Goal: Information Seeking & Learning: Learn about a topic

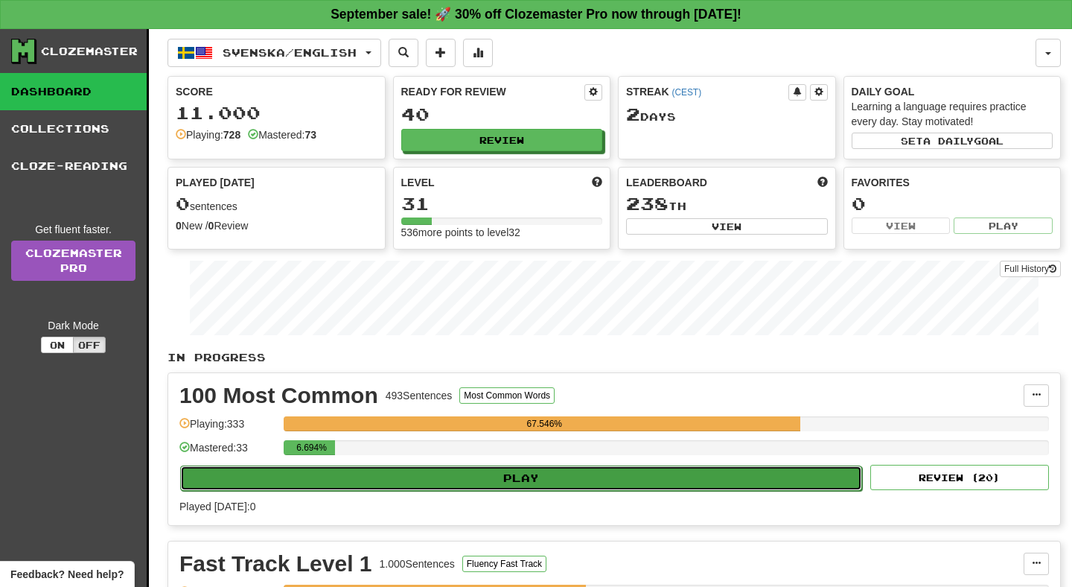
click at [533, 474] on button "Play" at bounding box center [521, 477] width 682 height 25
select select "**"
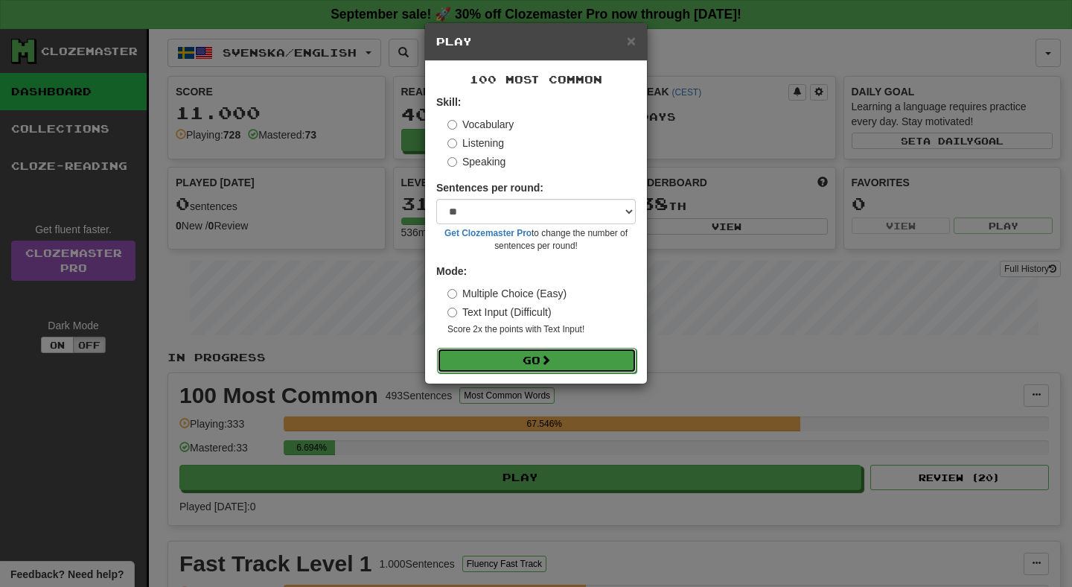
click at [534, 363] on button "Go" at bounding box center [537, 360] width 200 height 25
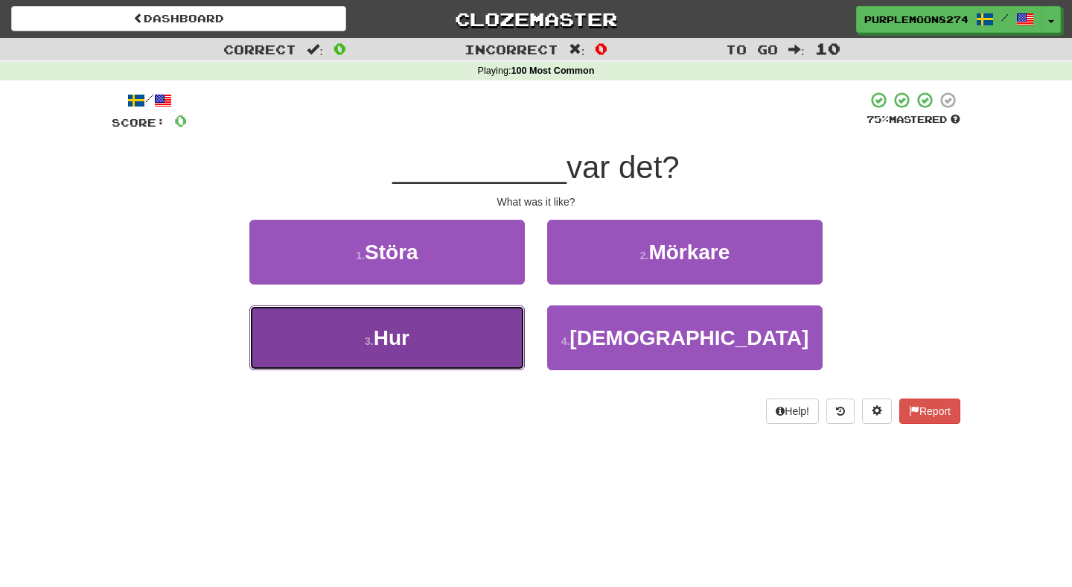
click at [499, 334] on button "3 . Hur" at bounding box center [387, 337] width 276 height 65
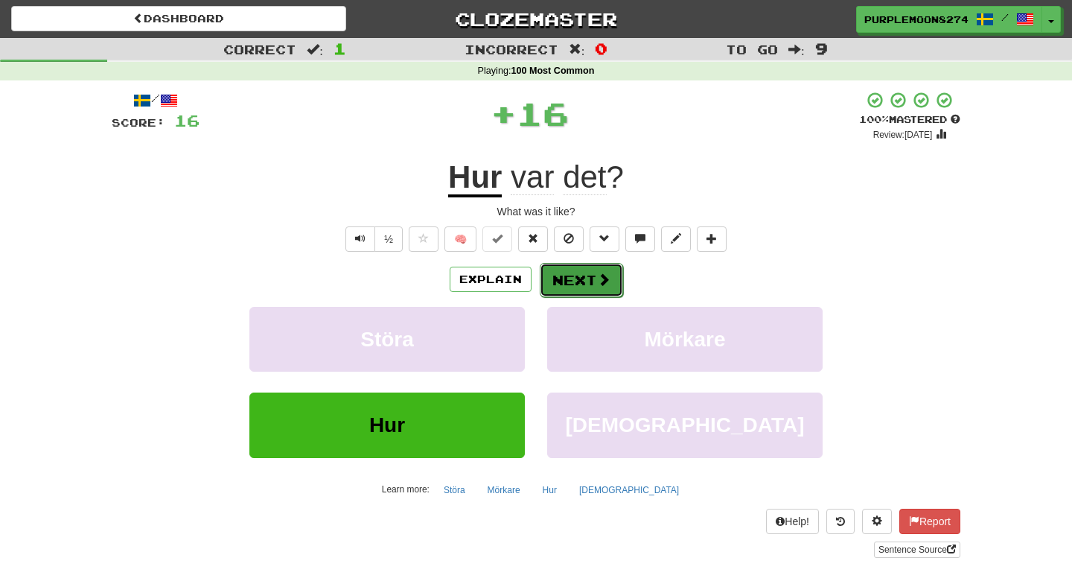
click at [557, 284] on button "Next" at bounding box center [581, 280] width 83 height 34
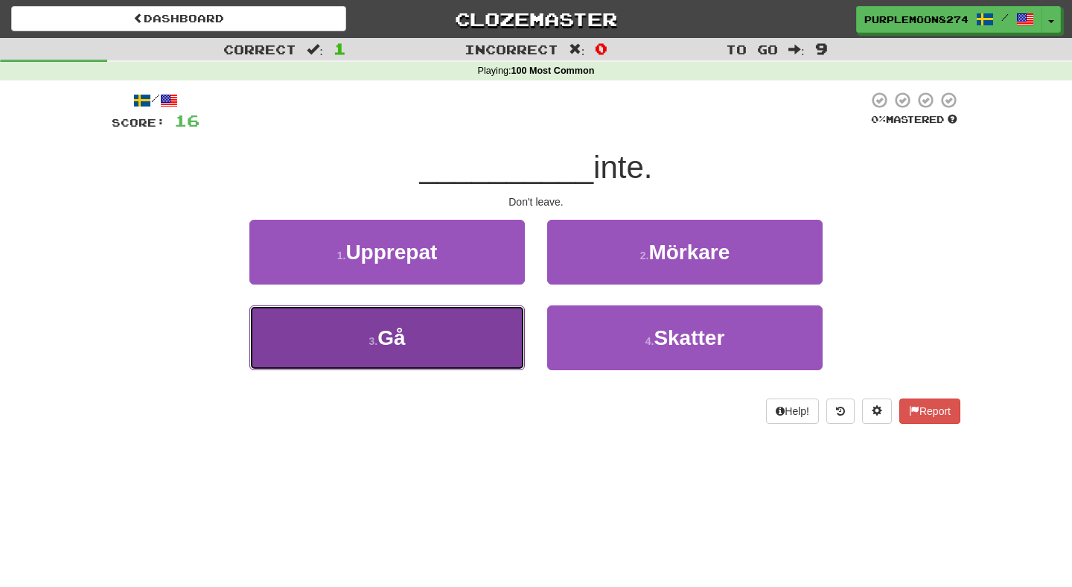
click at [497, 339] on button "3 . [GEOGRAPHIC_DATA]" at bounding box center [387, 337] width 276 height 65
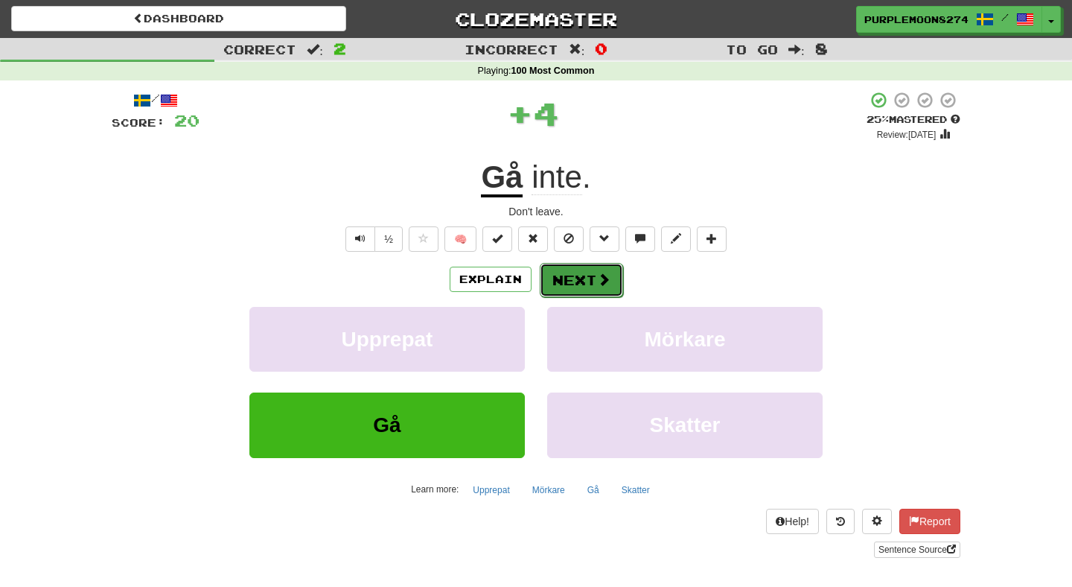
click at [557, 284] on button "Next" at bounding box center [581, 280] width 83 height 34
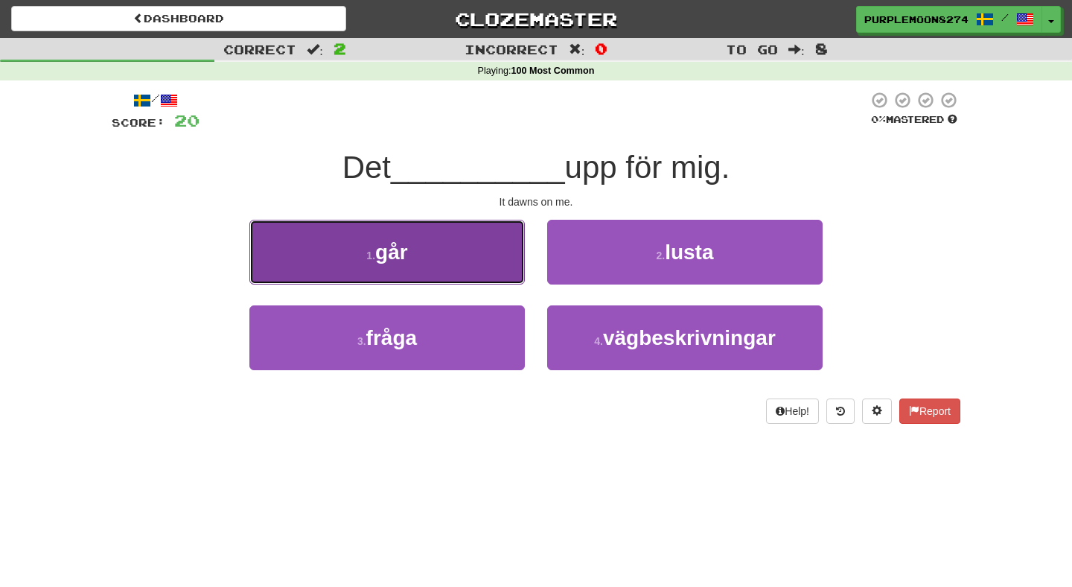
click at [493, 261] on button "1 . går" at bounding box center [387, 252] width 276 height 65
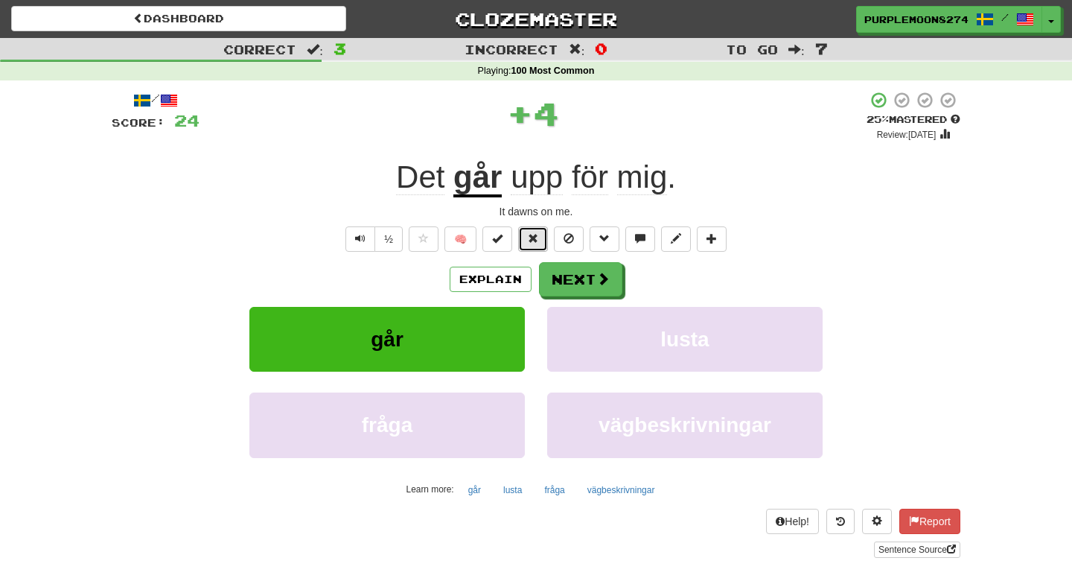
click at [531, 242] on span at bounding box center [533, 238] width 10 height 10
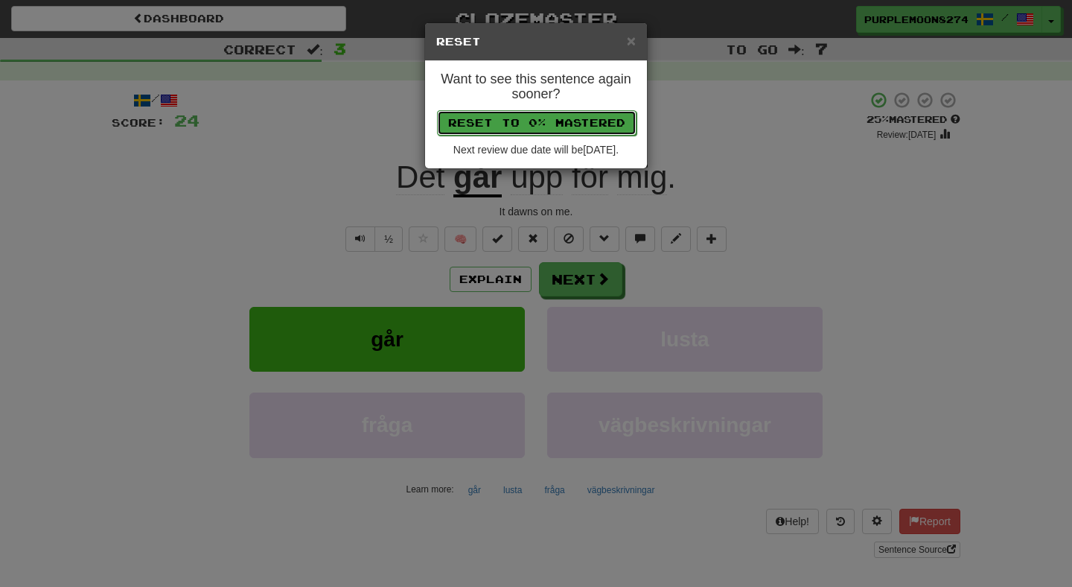
click at [532, 121] on button "Reset to 0% Mastered" at bounding box center [537, 122] width 200 height 25
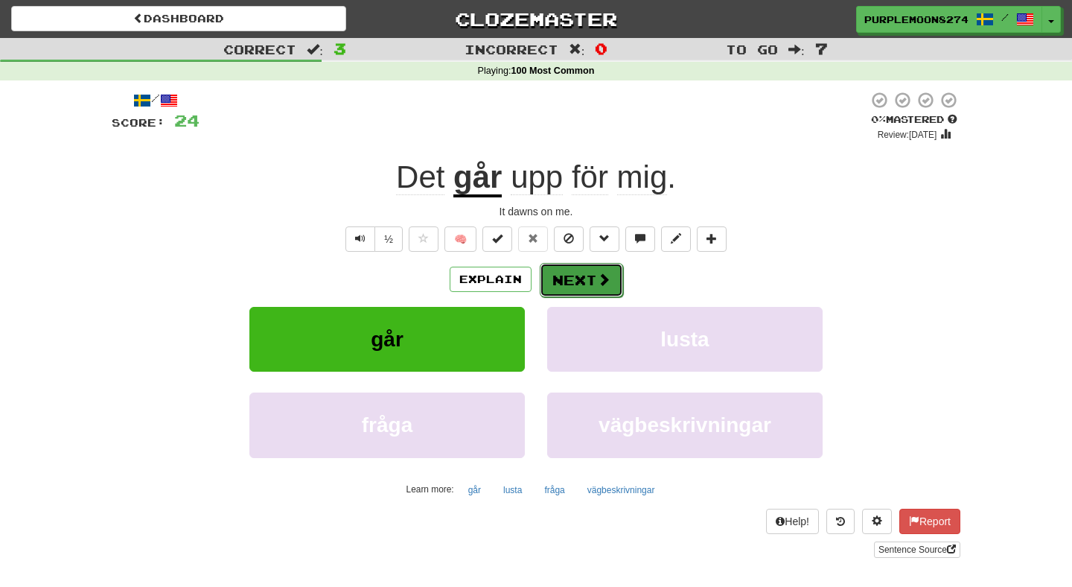
click at [559, 279] on button "Next" at bounding box center [581, 280] width 83 height 34
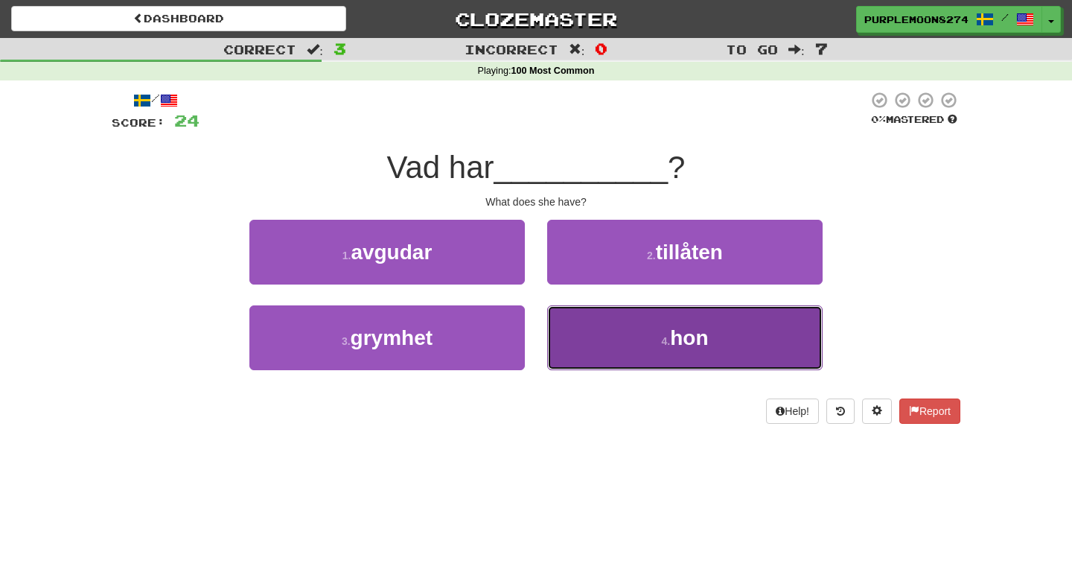
click at [564, 344] on button "4 . hon" at bounding box center [685, 337] width 276 height 65
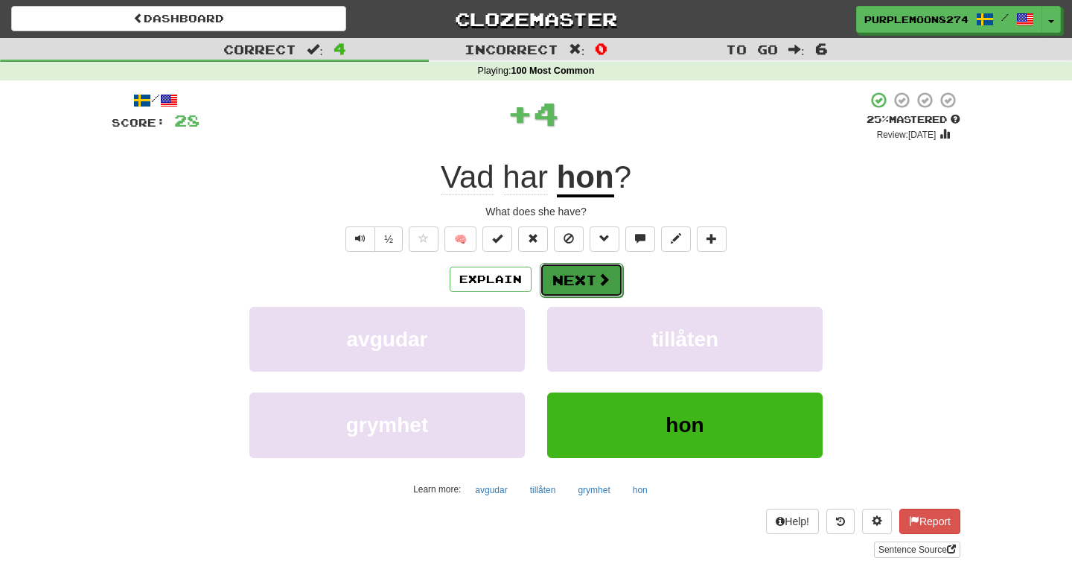
click at [563, 284] on button "Next" at bounding box center [581, 280] width 83 height 34
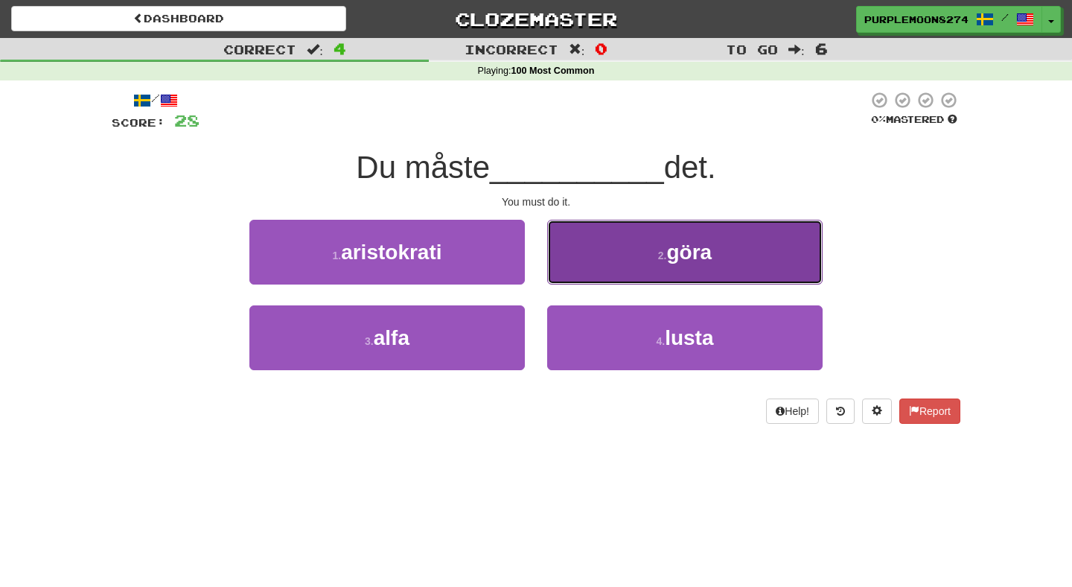
click at [565, 267] on button "2 . göra" at bounding box center [685, 252] width 276 height 65
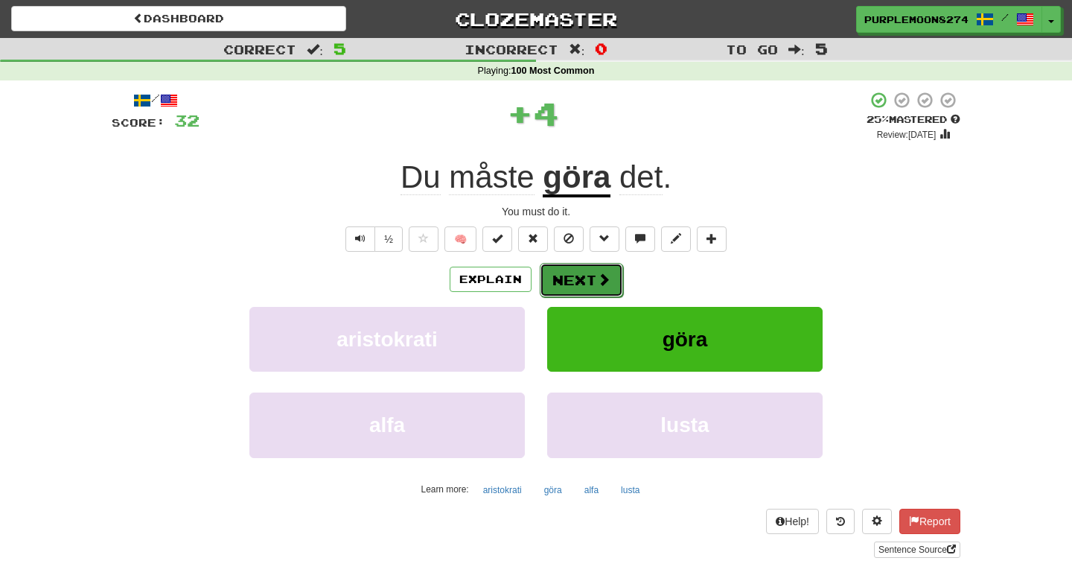
click at [565, 286] on button "Next" at bounding box center [581, 280] width 83 height 34
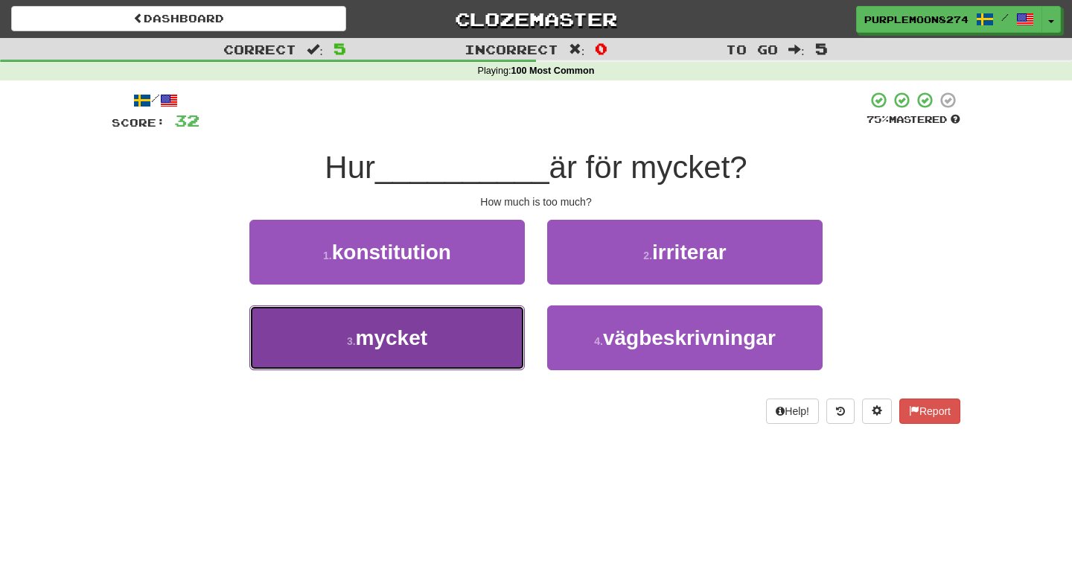
click at [506, 312] on button "3 . mycket" at bounding box center [387, 337] width 276 height 65
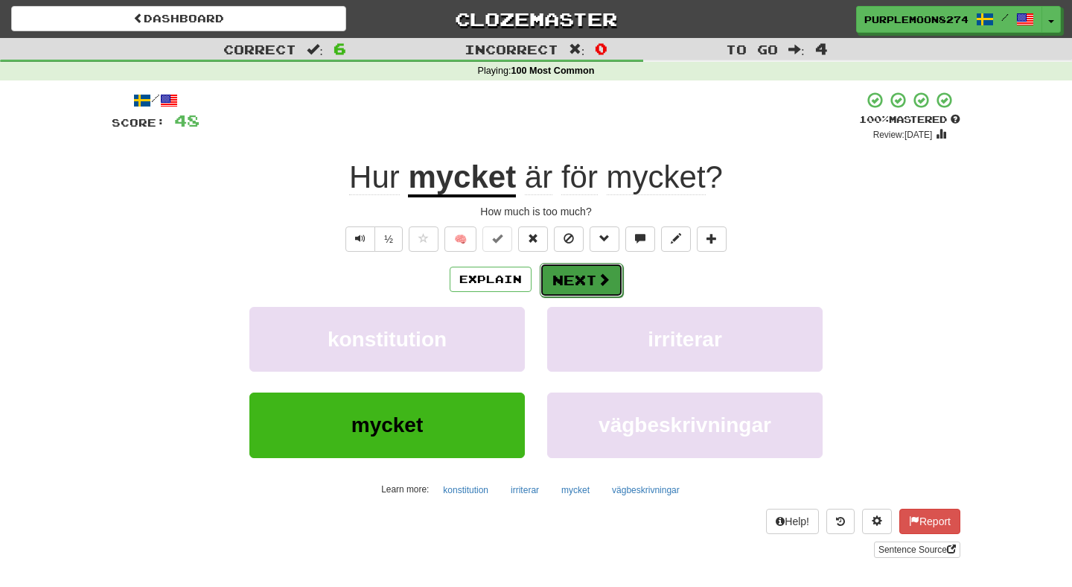
click at [568, 276] on button "Next" at bounding box center [581, 280] width 83 height 34
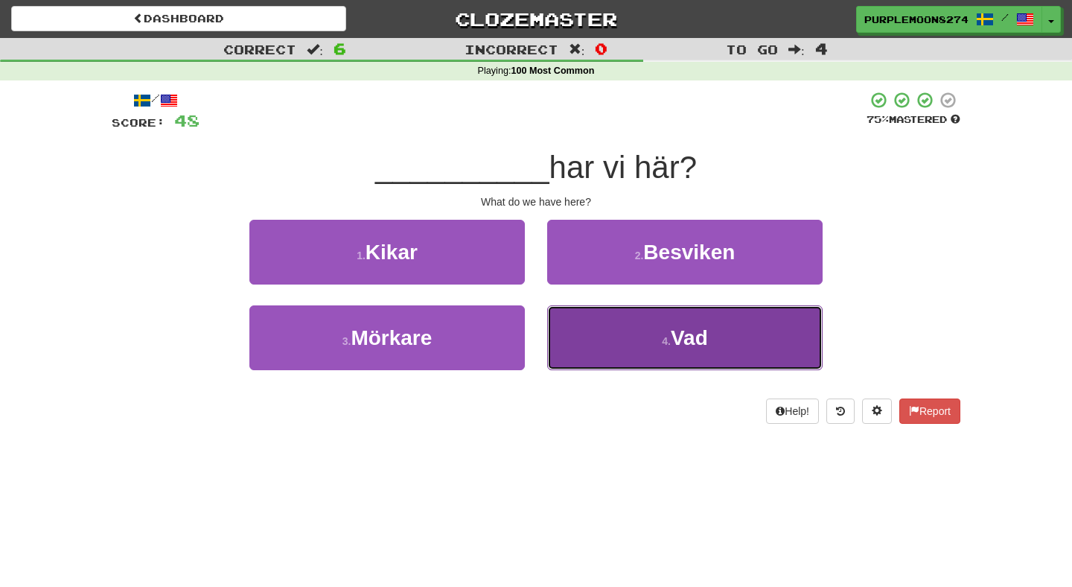
click at [573, 337] on button "4 . Vad" at bounding box center [685, 337] width 276 height 65
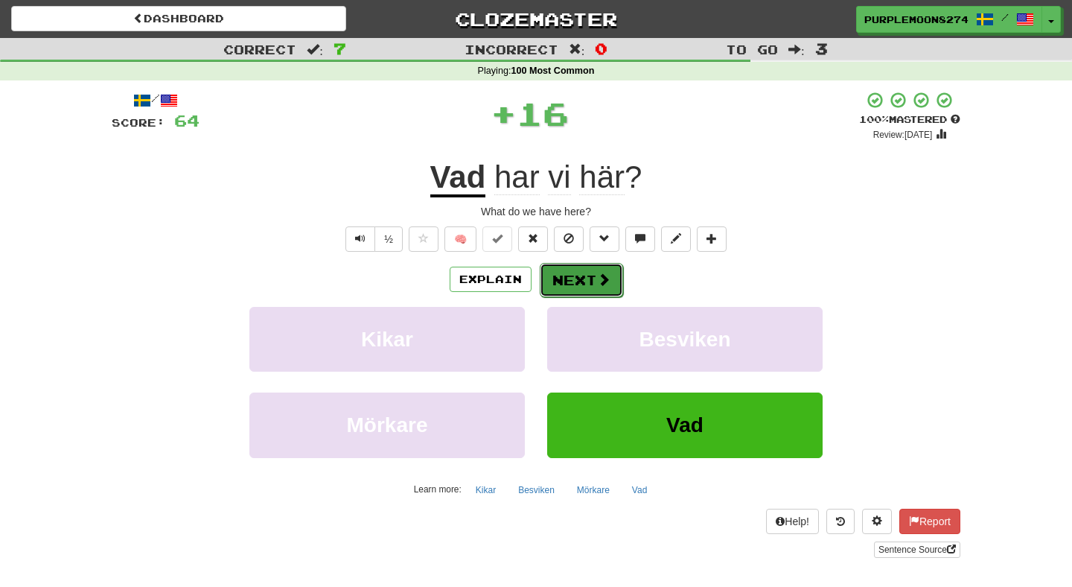
click at [561, 278] on button "Next" at bounding box center [581, 280] width 83 height 34
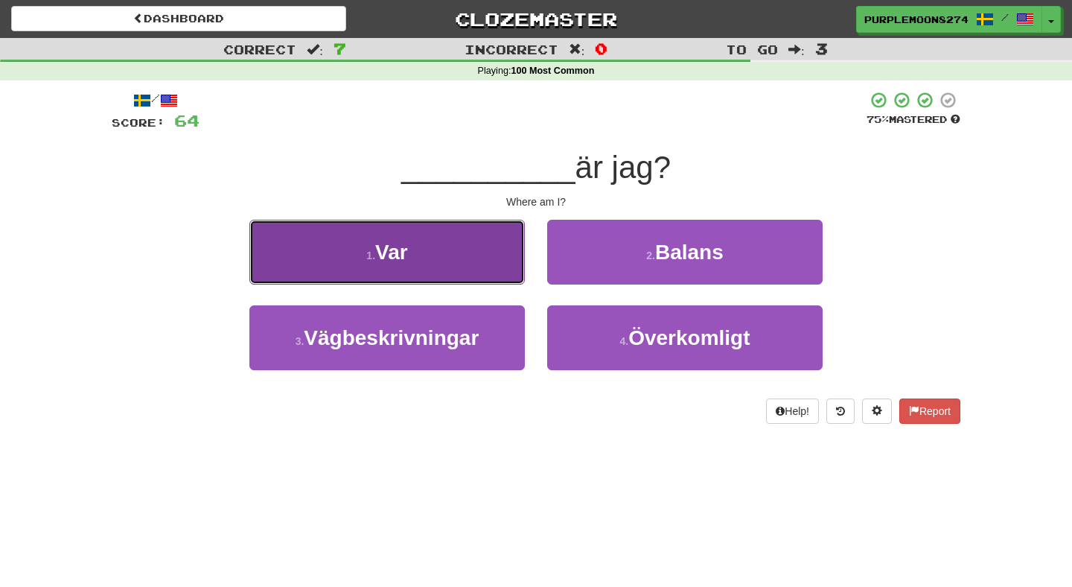
click at [501, 271] on button "1 . Var" at bounding box center [387, 252] width 276 height 65
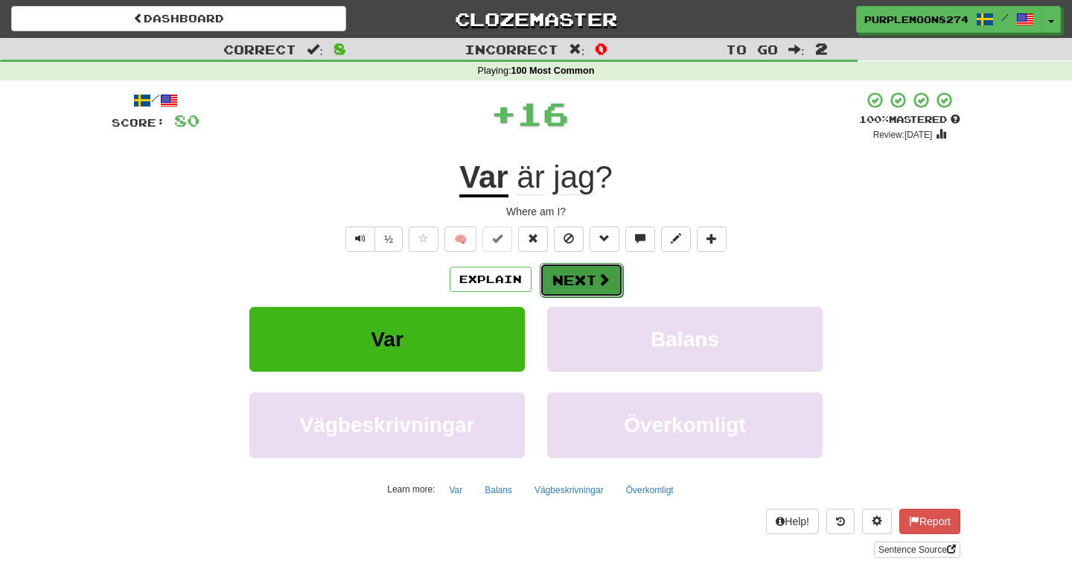
click at [582, 270] on button "Next" at bounding box center [581, 280] width 83 height 34
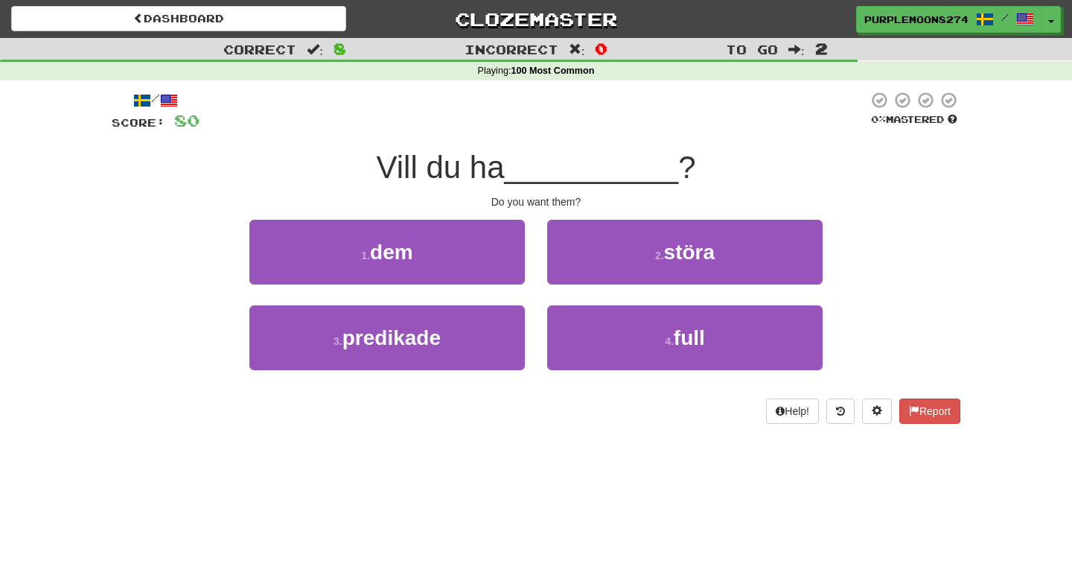
click at [500, 284] on div "1 . dem" at bounding box center [387, 263] width 298 height 86
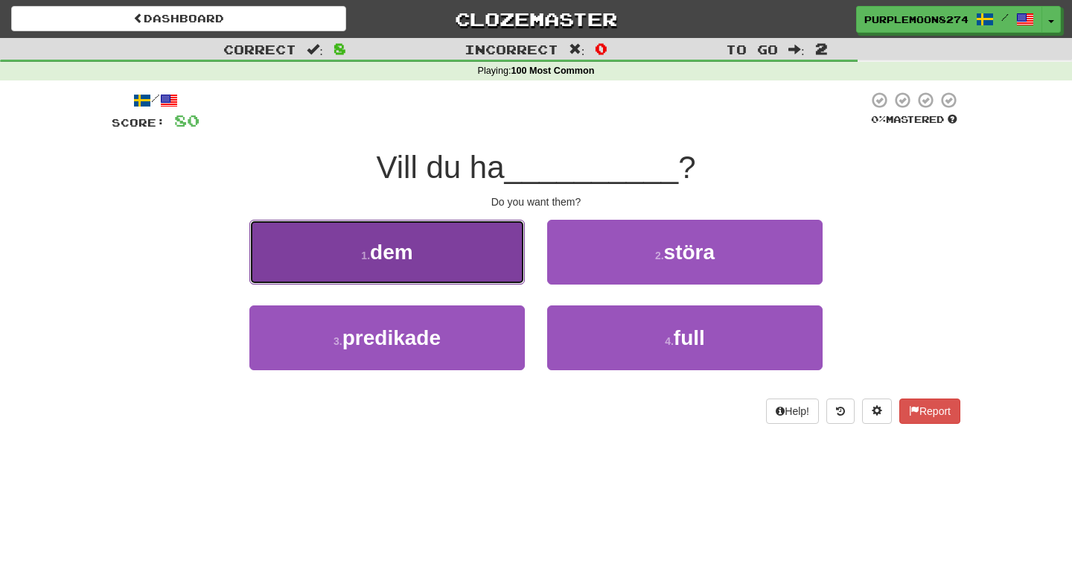
click at [478, 270] on button "1 . dem" at bounding box center [387, 252] width 276 height 65
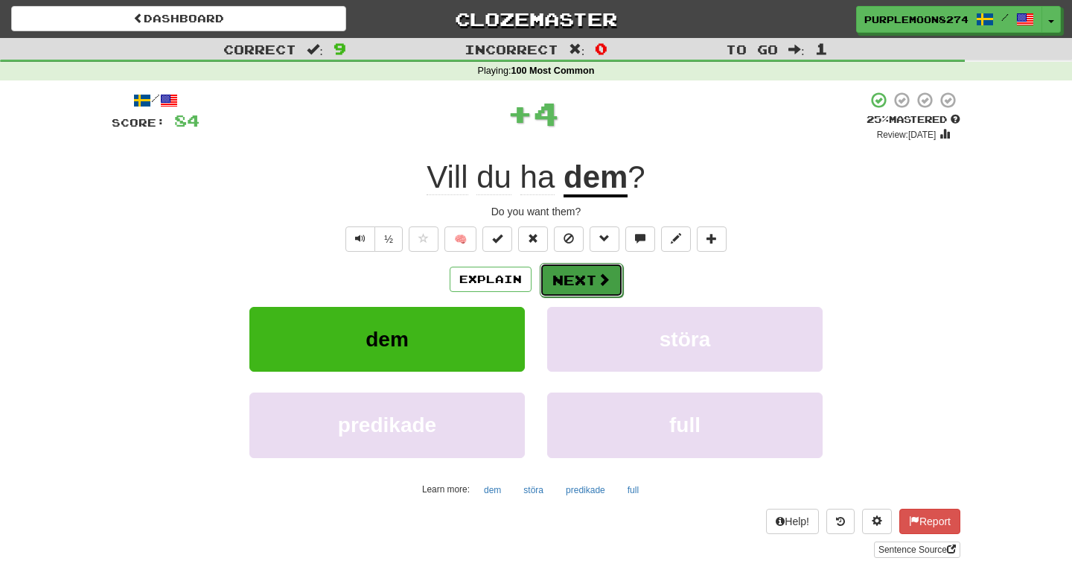
click at [559, 282] on button "Next" at bounding box center [581, 280] width 83 height 34
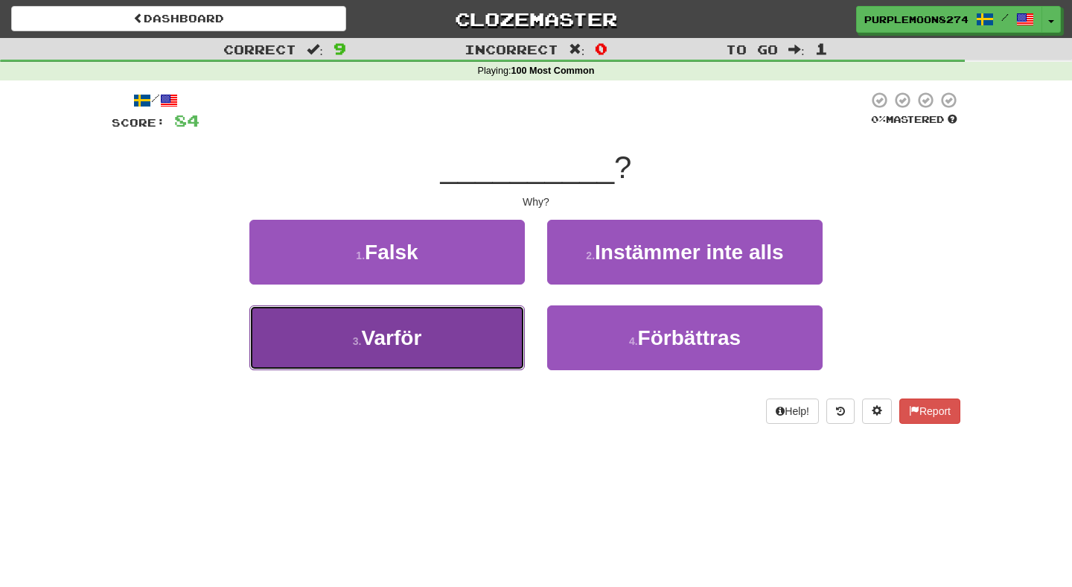
click at [501, 324] on button "3 . Varför" at bounding box center [387, 337] width 276 height 65
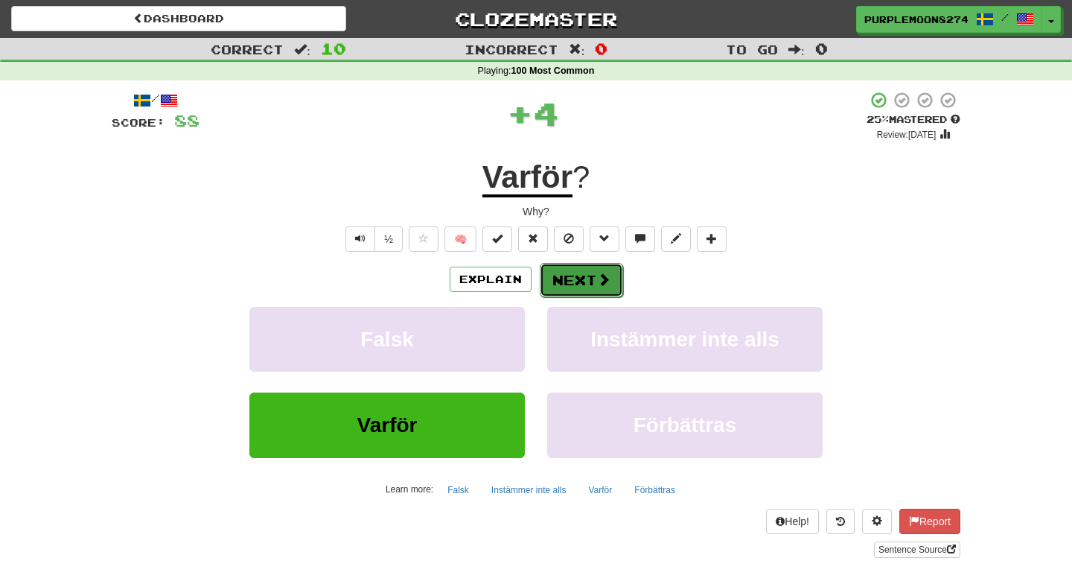
click at [588, 277] on button "Next" at bounding box center [581, 280] width 83 height 34
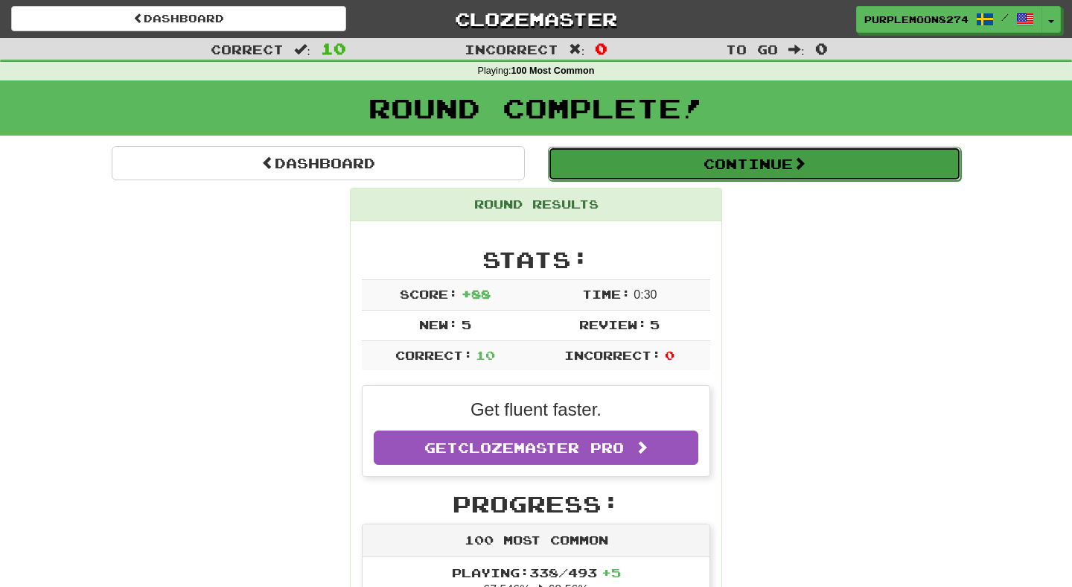
click at [648, 156] on button "Continue" at bounding box center [754, 164] width 413 height 34
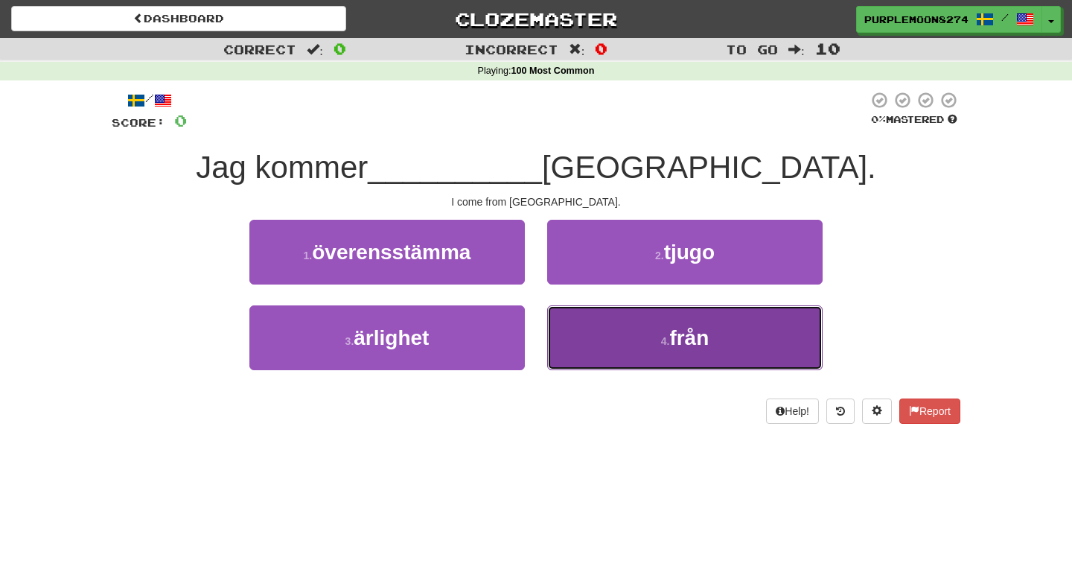
click at [565, 331] on button "4 . [PERSON_NAME]" at bounding box center [685, 337] width 276 height 65
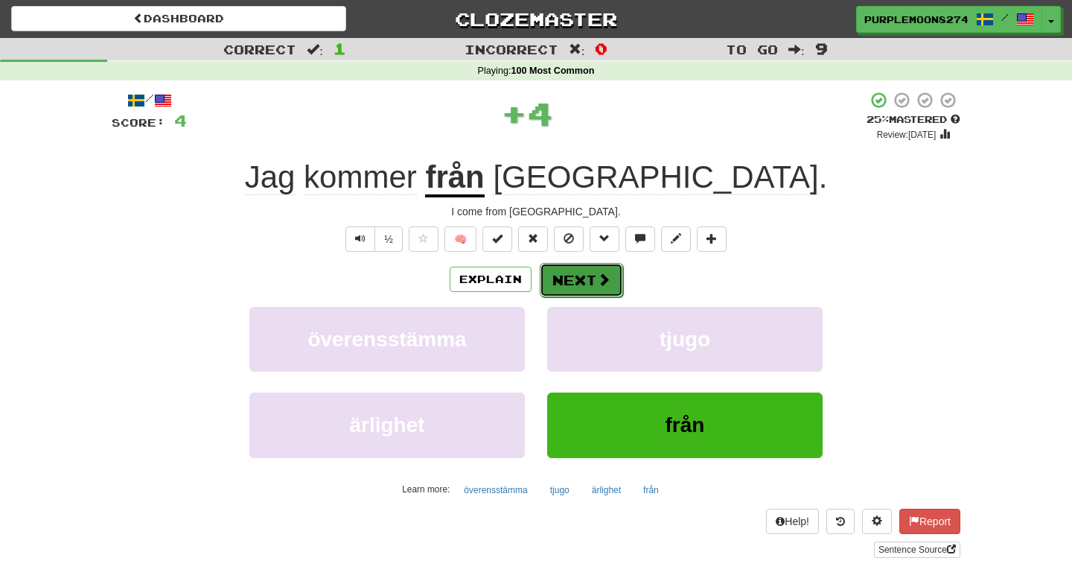
click at [566, 287] on button "Next" at bounding box center [581, 280] width 83 height 34
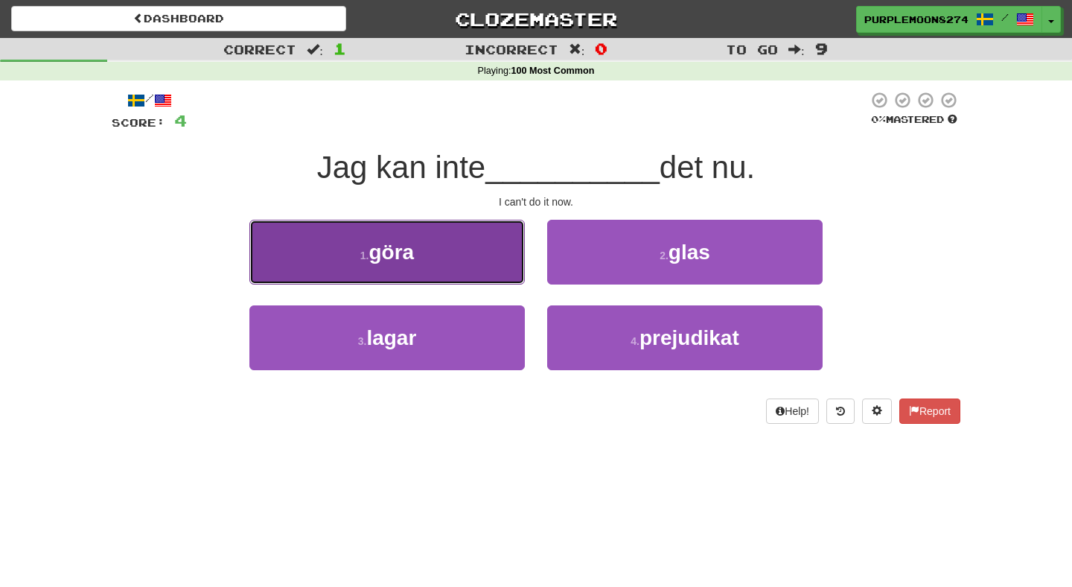
click at [469, 244] on button "1 . göra" at bounding box center [387, 252] width 276 height 65
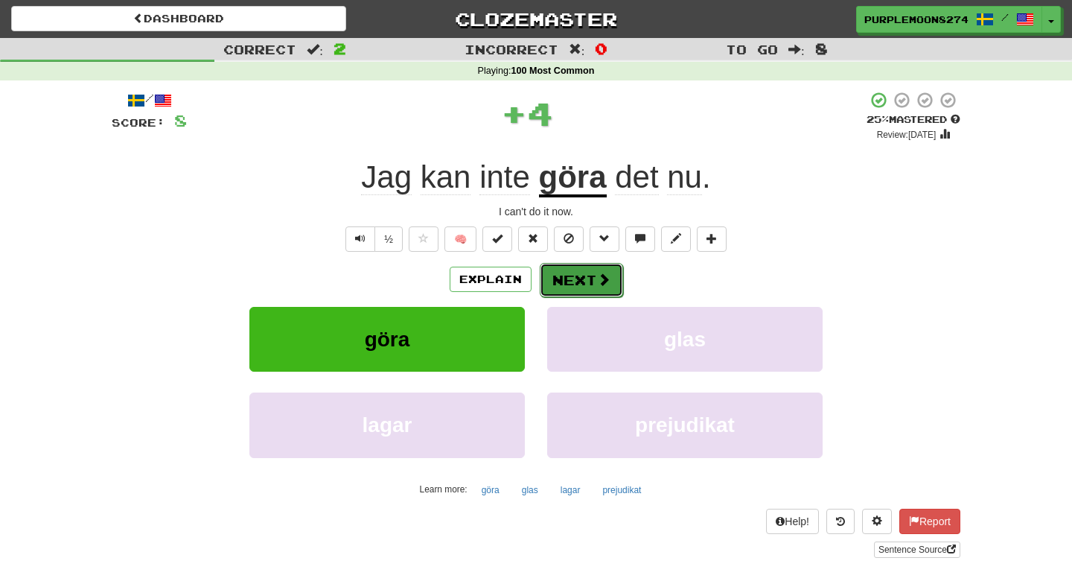
click at [583, 267] on button "Next" at bounding box center [581, 280] width 83 height 34
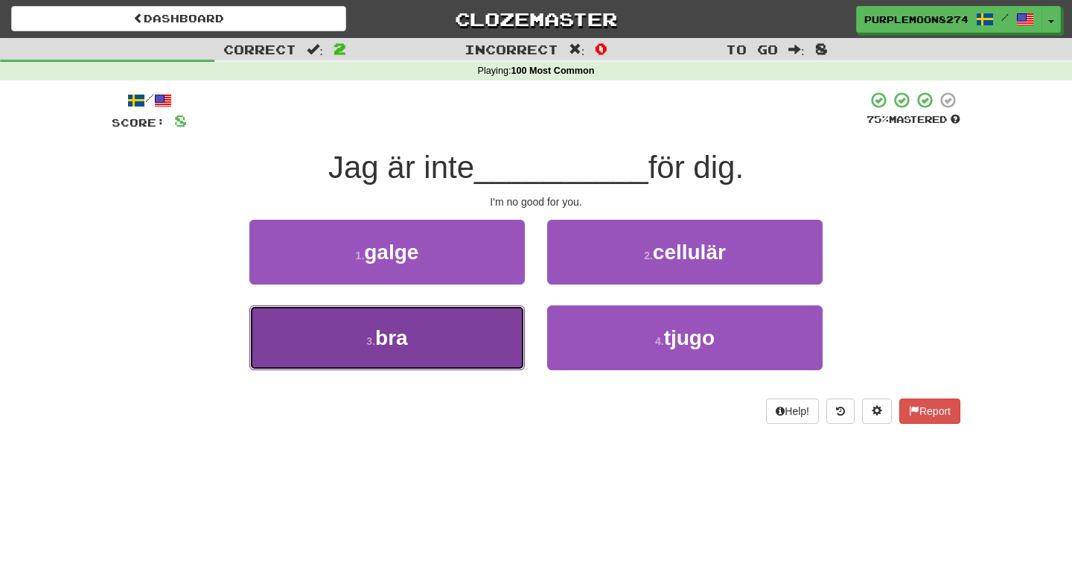
click at [492, 344] on button "3 . bra" at bounding box center [387, 337] width 276 height 65
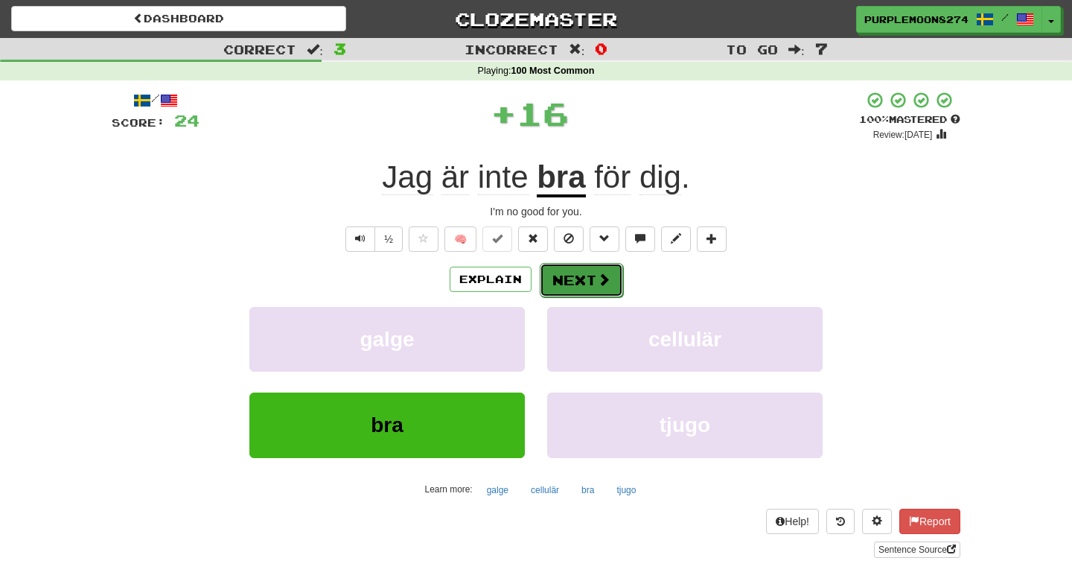
click at [588, 269] on button "Next" at bounding box center [581, 280] width 83 height 34
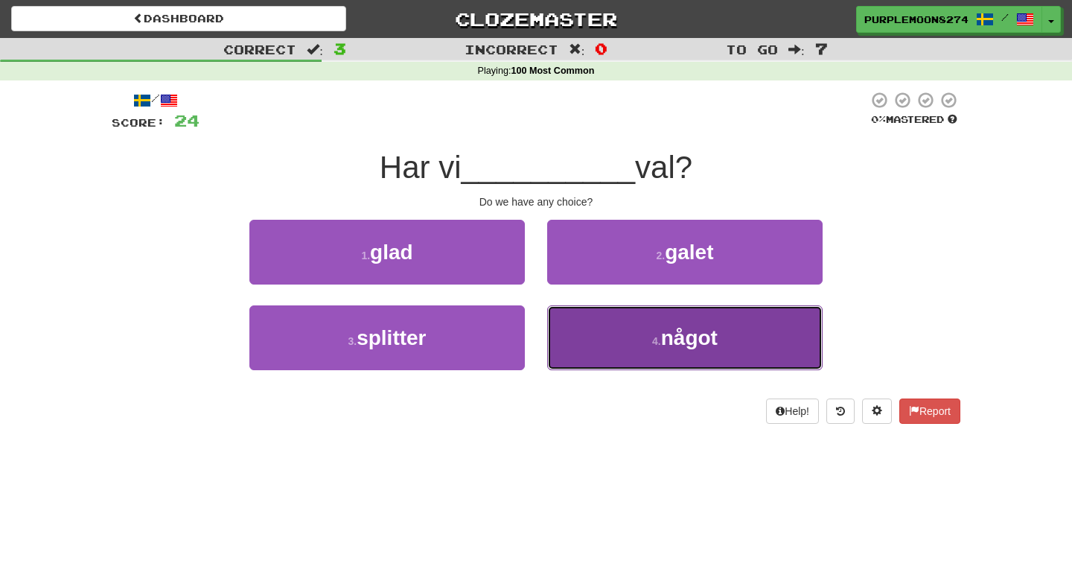
click at [595, 330] on button "4 . något" at bounding box center [685, 337] width 276 height 65
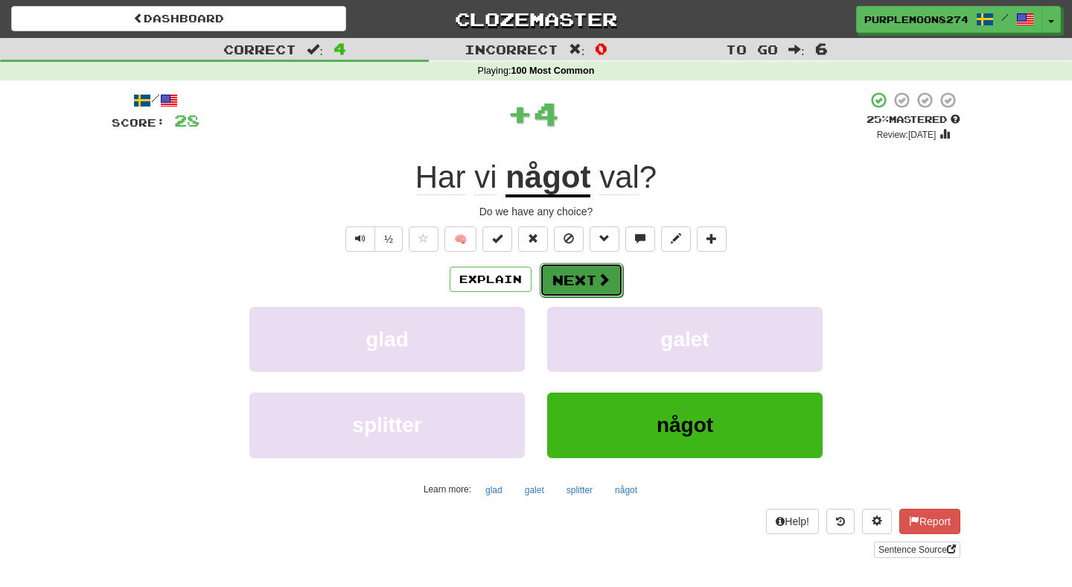
click at [547, 297] on button "Next" at bounding box center [581, 280] width 83 height 34
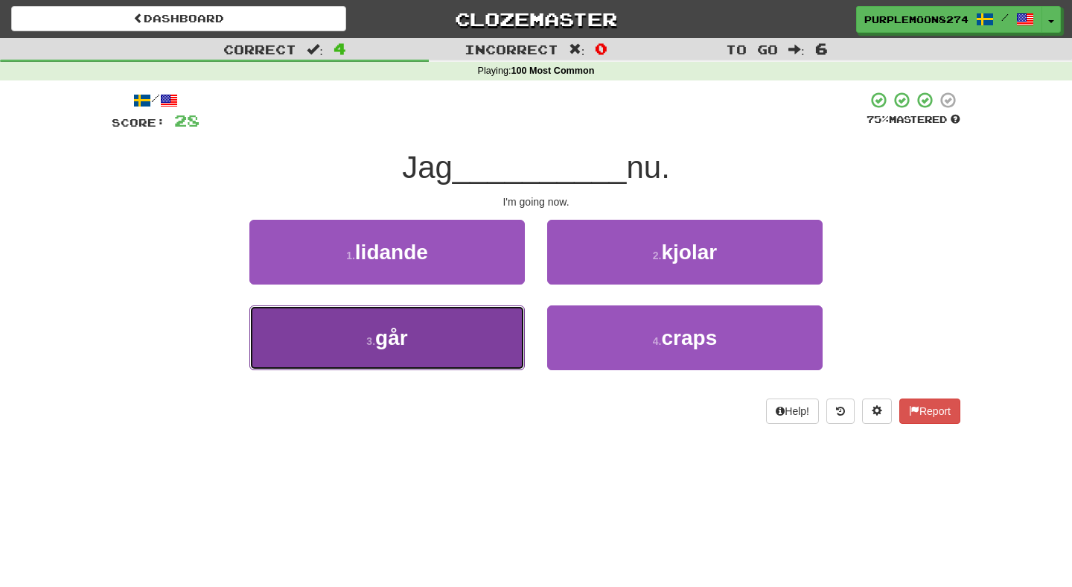
click at [484, 334] on button "3 . går" at bounding box center [387, 337] width 276 height 65
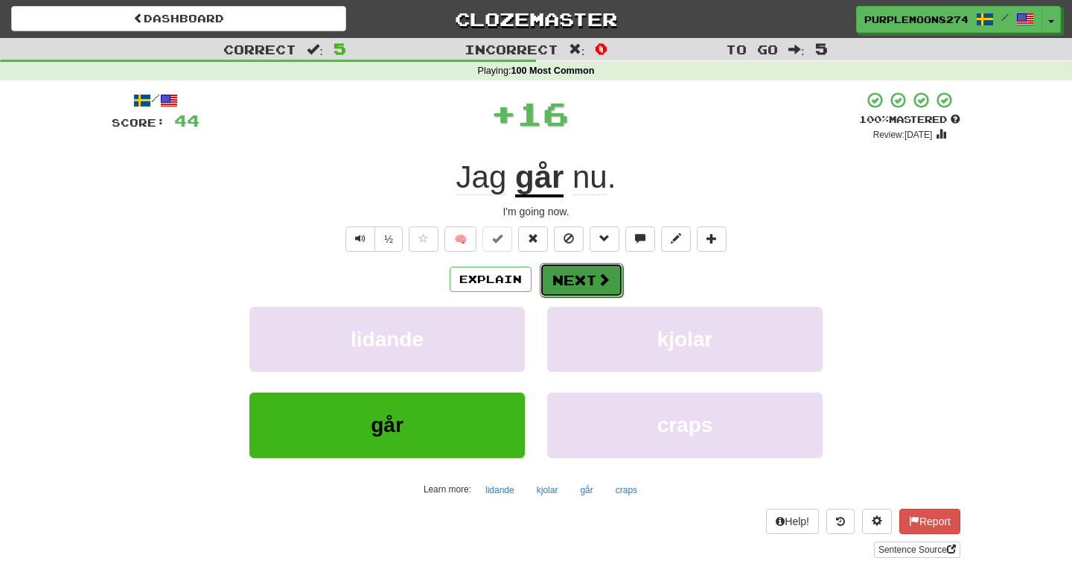
click at [562, 284] on button "Next" at bounding box center [581, 280] width 83 height 34
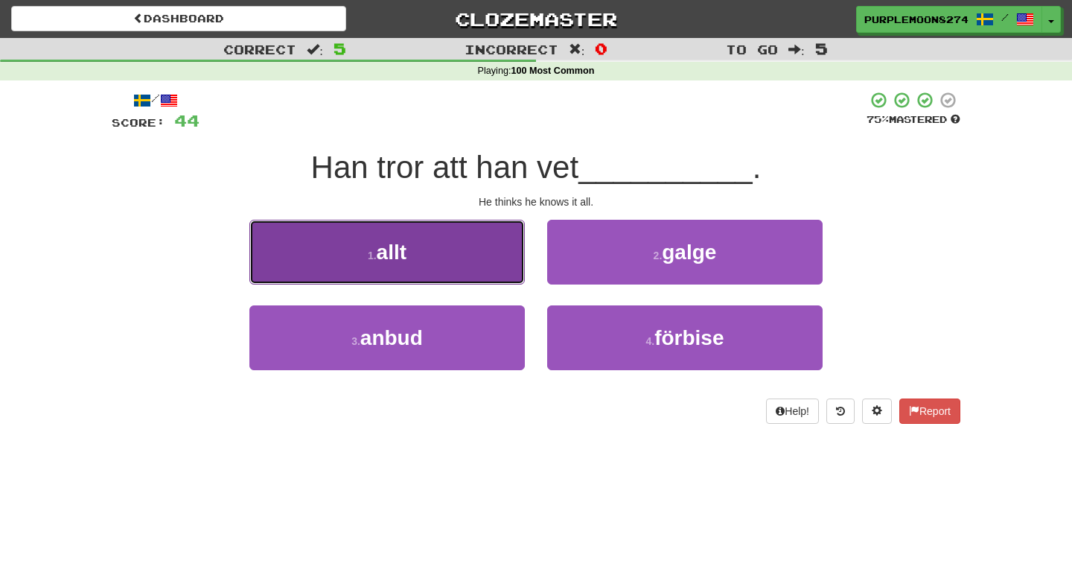
click at [506, 270] on button "1 . allt" at bounding box center [387, 252] width 276 height 65
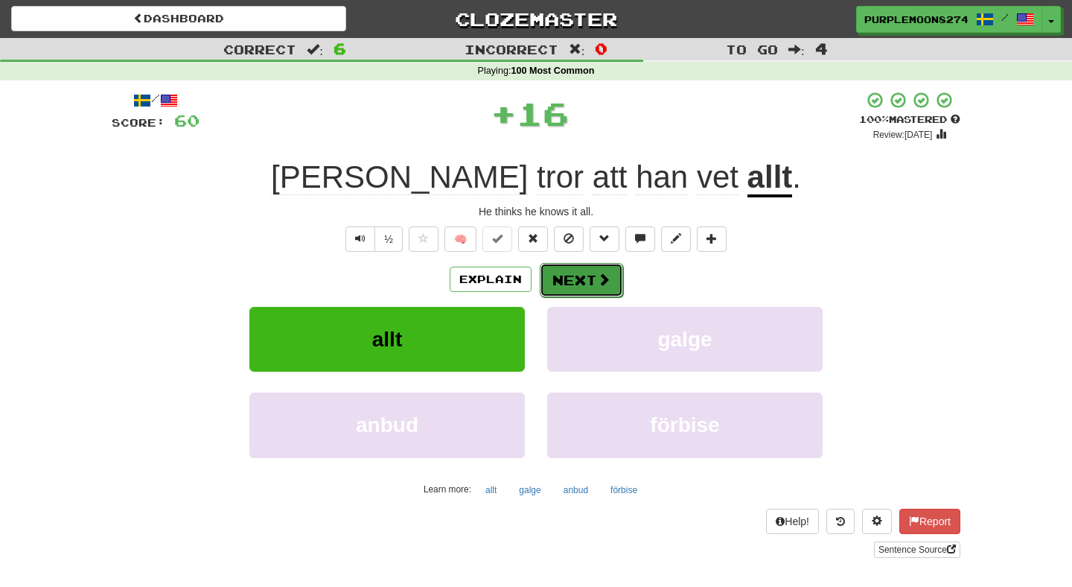
click at [588, 268] on button "Next" at bounding box center [581, 280] width 83 height 34
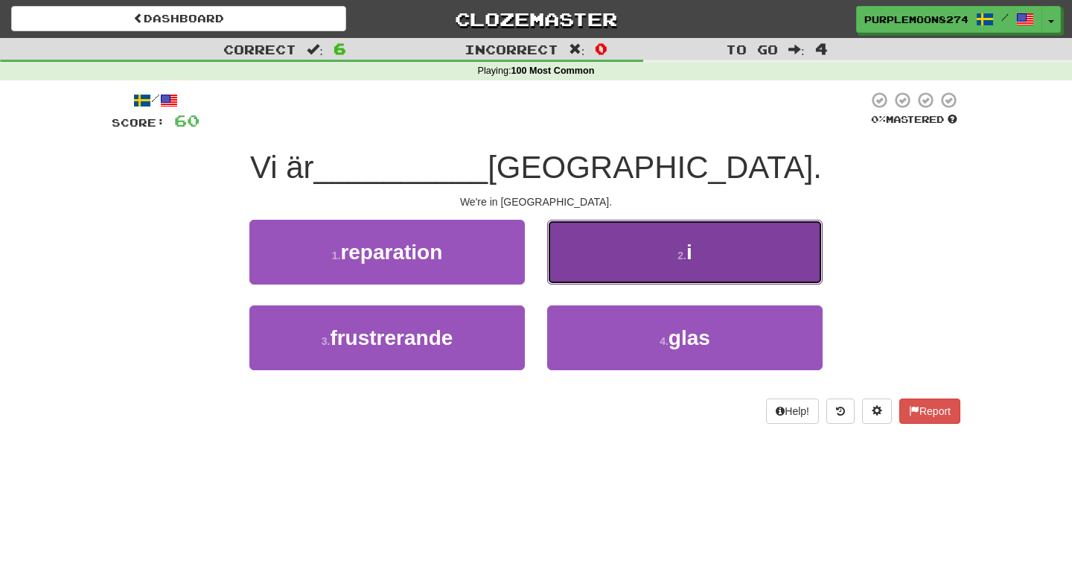
click at [576, 266] on button "2 . i" at bounding box center [685, 252] width 276 height 65
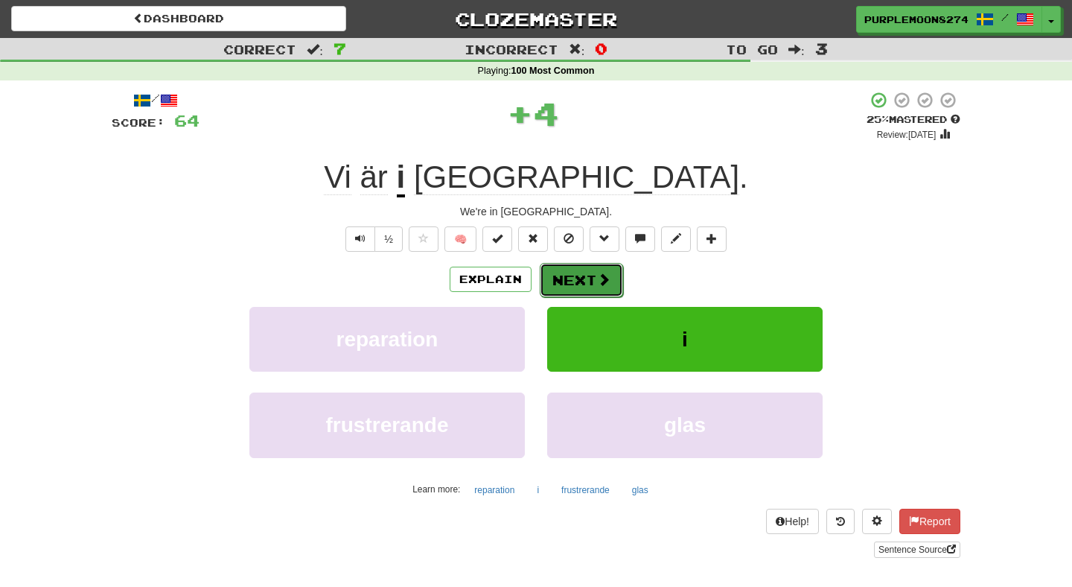
click at [563, 280] on button "Next" at bounding box center [581, 280] width 83 height 34
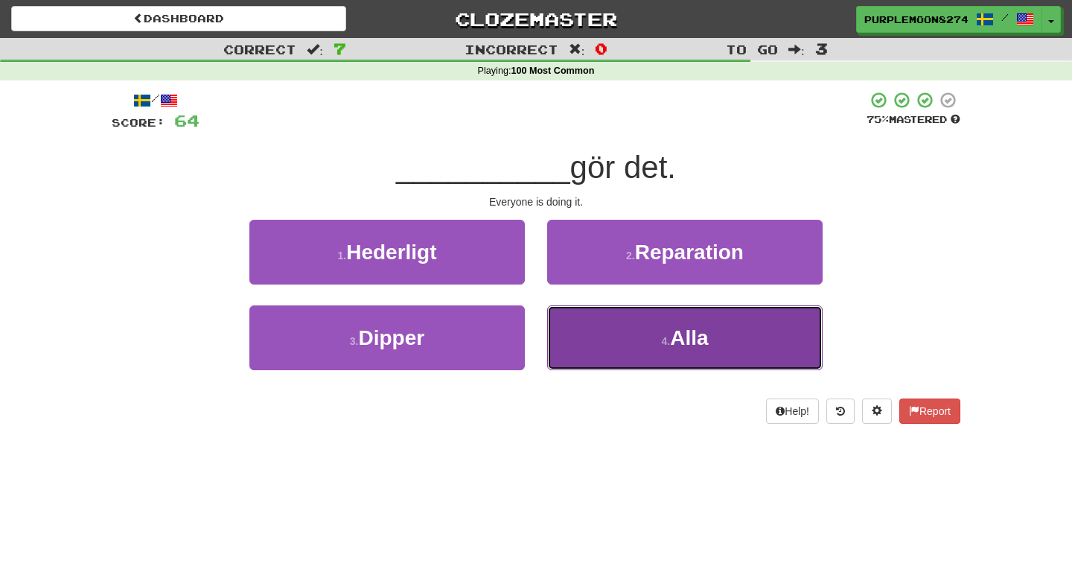
click at [591, 314] on button "4 . Alla" at bounding box center [685, 337] width 276 height 65
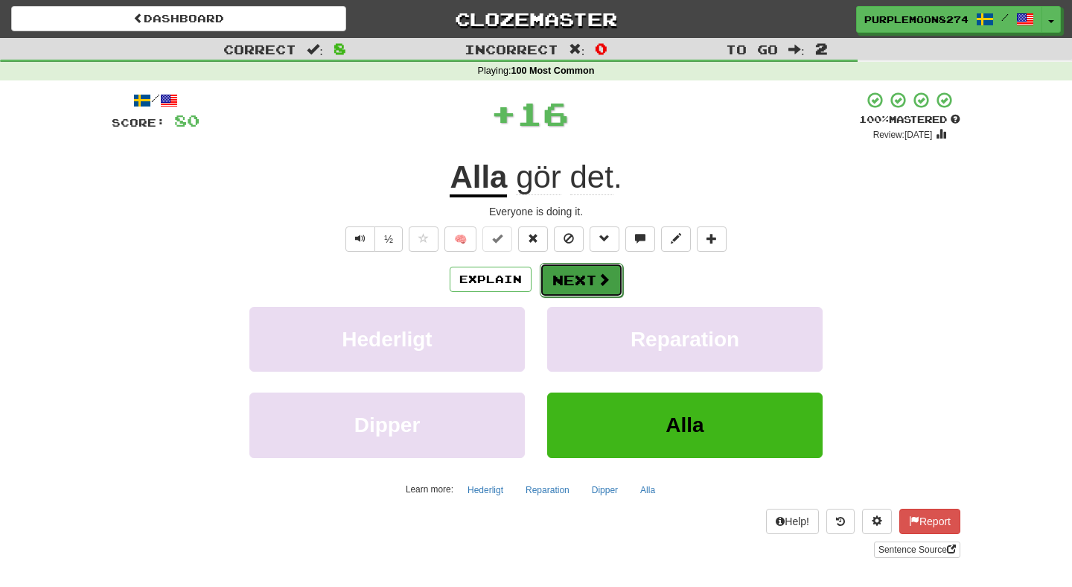
click at [545, 278] on button "Next" at bounding box center [581, 280] width 83 height 34
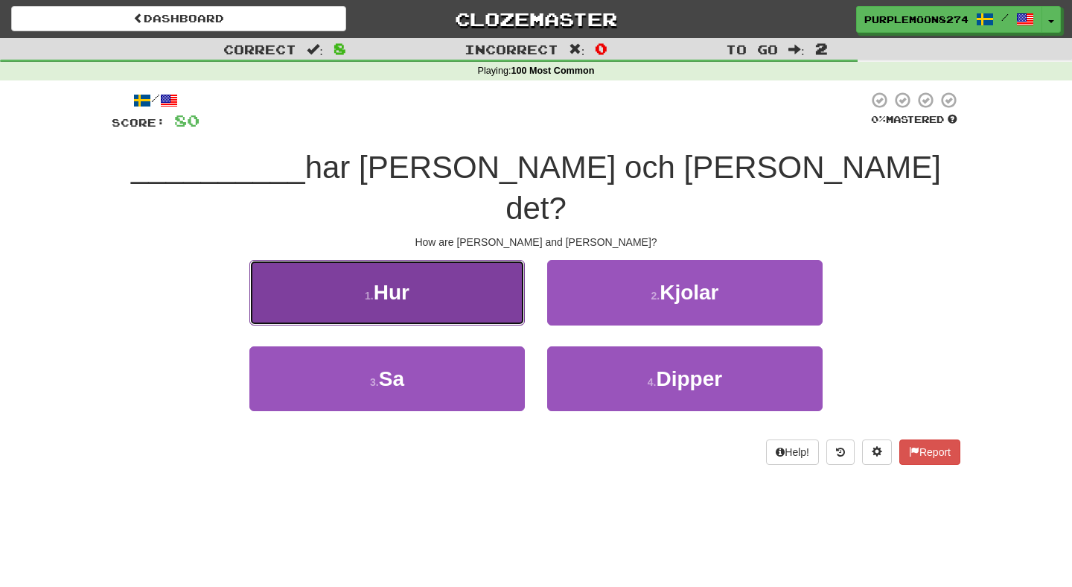
click at [498, 277] on button "1 . Hur" at bounding box center [387, 292] width 276 height 65
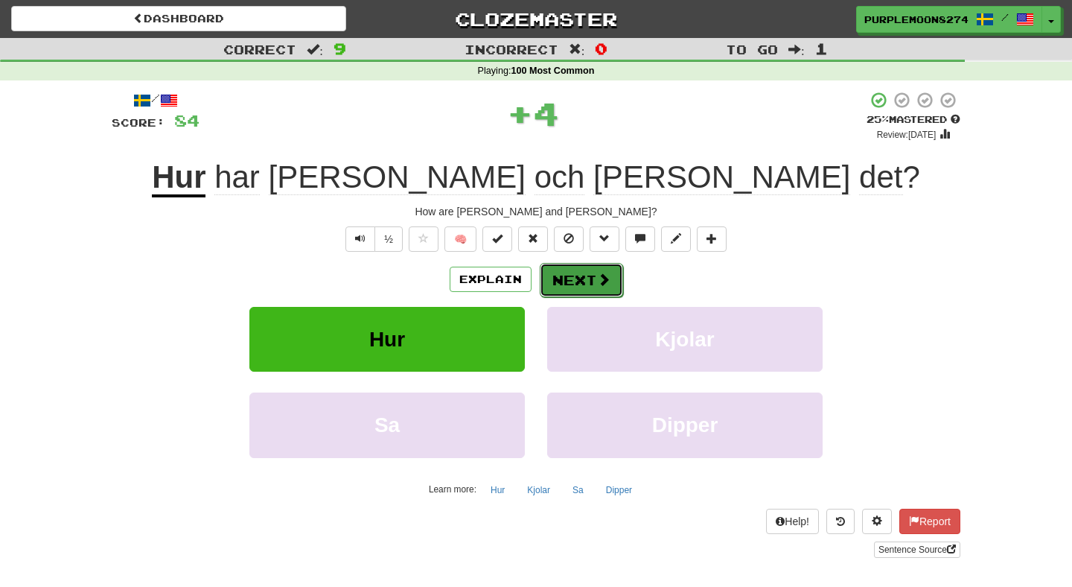
click at [577, 290] on button "Next" at bounding box center [581, 280] width 83 height 34
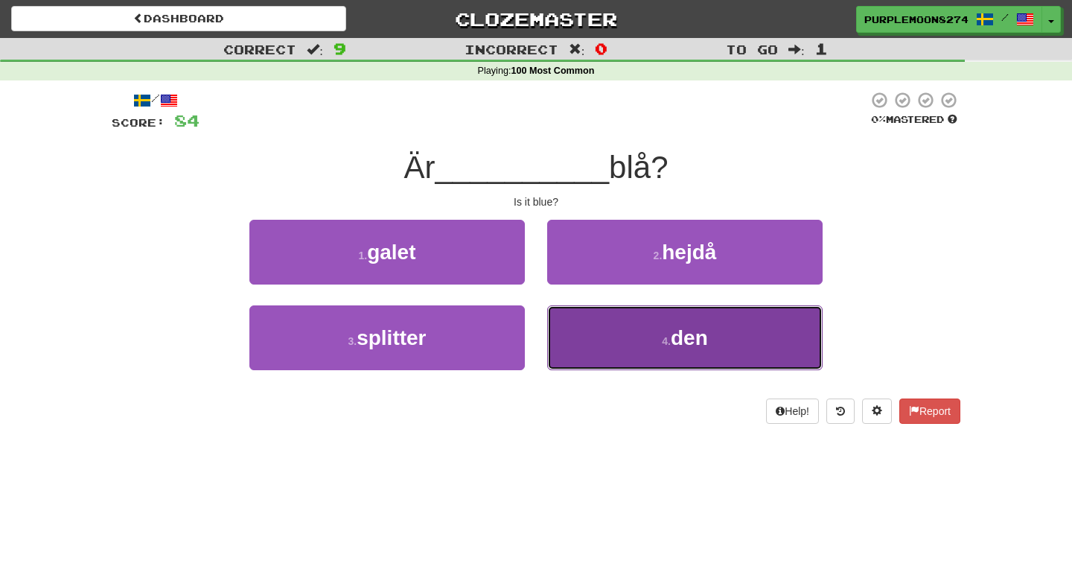
click at [578, 335] on button "4 . den" at bounding box center [685, 337] width 276 height 65
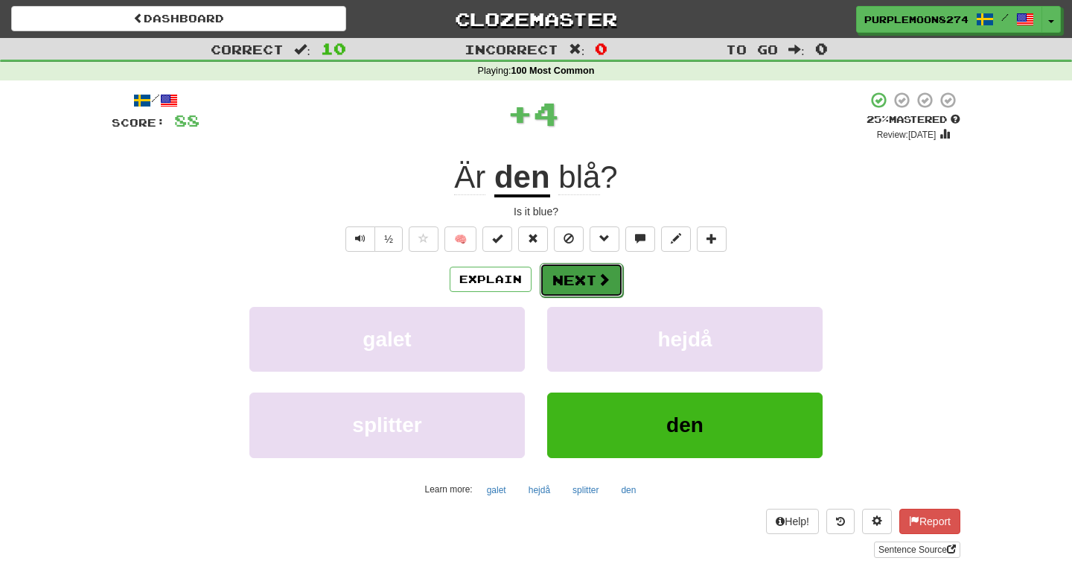
click at [548, 271] on button "Next" at bounding box center [581, 280] width 83 height 34
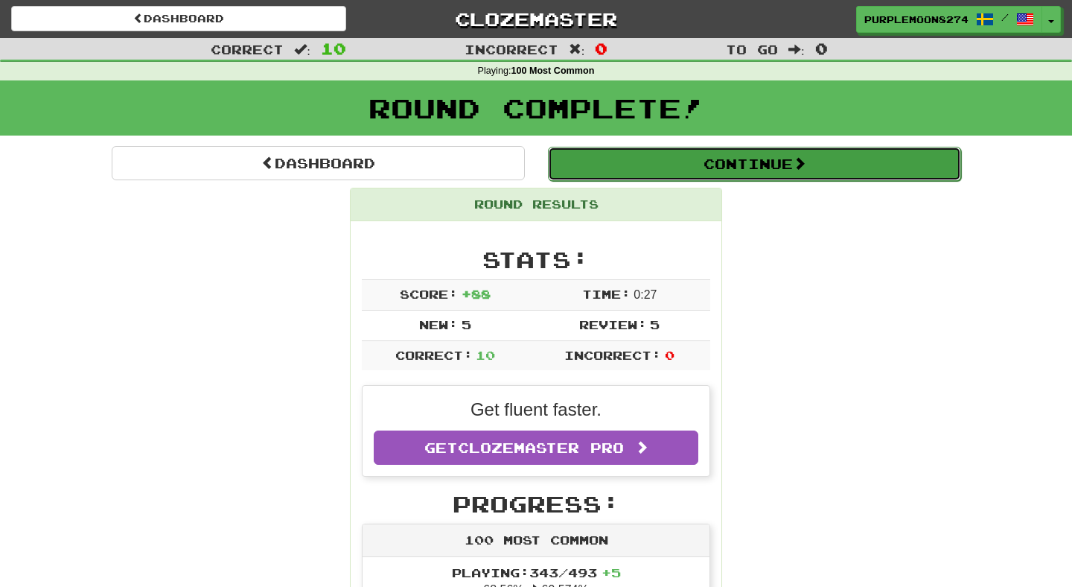
click at [632, 171] on button "Continue" at bounding box center [754, 164] width 413 height 34
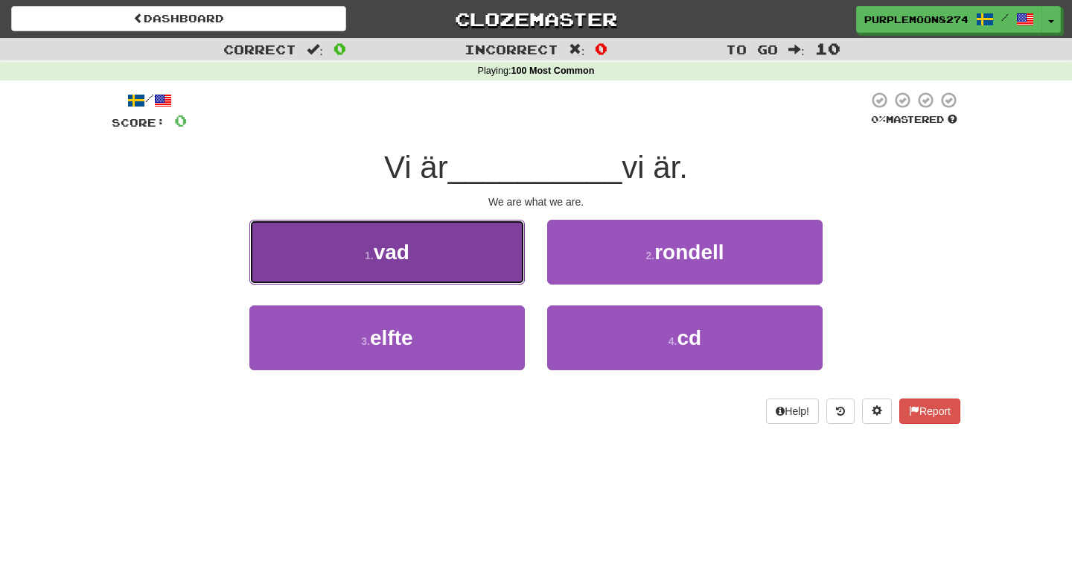
click at [484, 270] on button "1 . vad" at bounding box center [387, 252] width 276 height 65
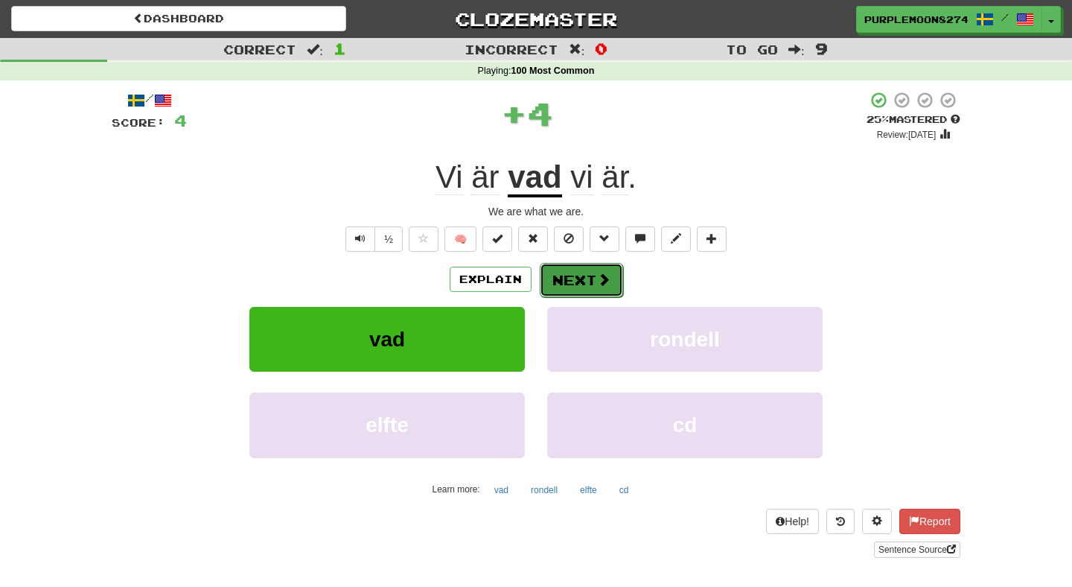
click at [577, 290] on button "Next" at bounding box center [581, 280] width 83 height 34
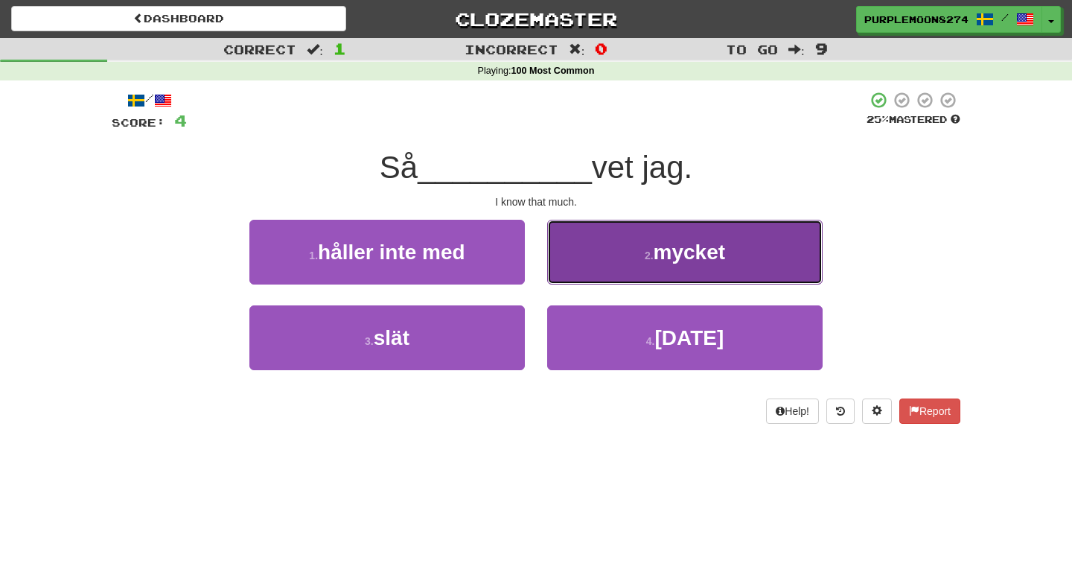
click at [564, 272] on button "2 . mycket" at bounding box center [685, 252] width 276 height 65
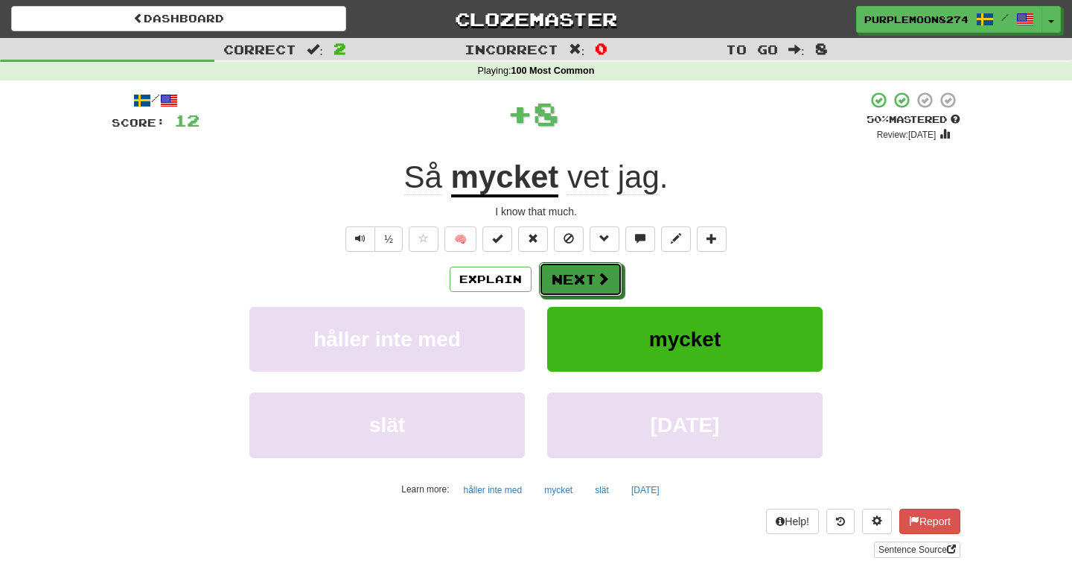
click at [564, 272] on button "Next" at bounding box center [580, 279] width 83 height 34
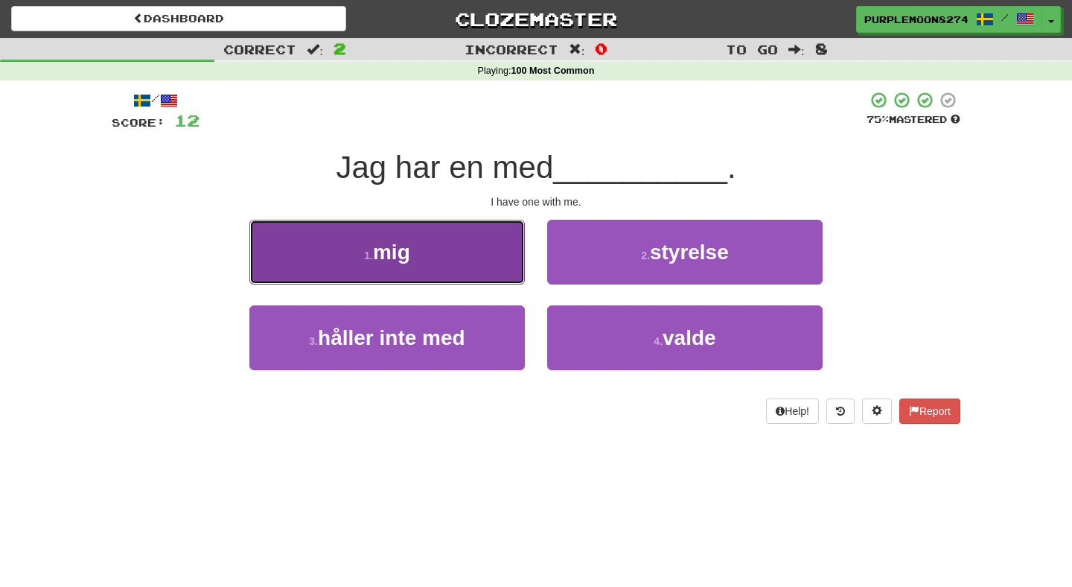
click at [480, 275] on button "1 . mig" at bounding box center [387, 252] width 276 height 65
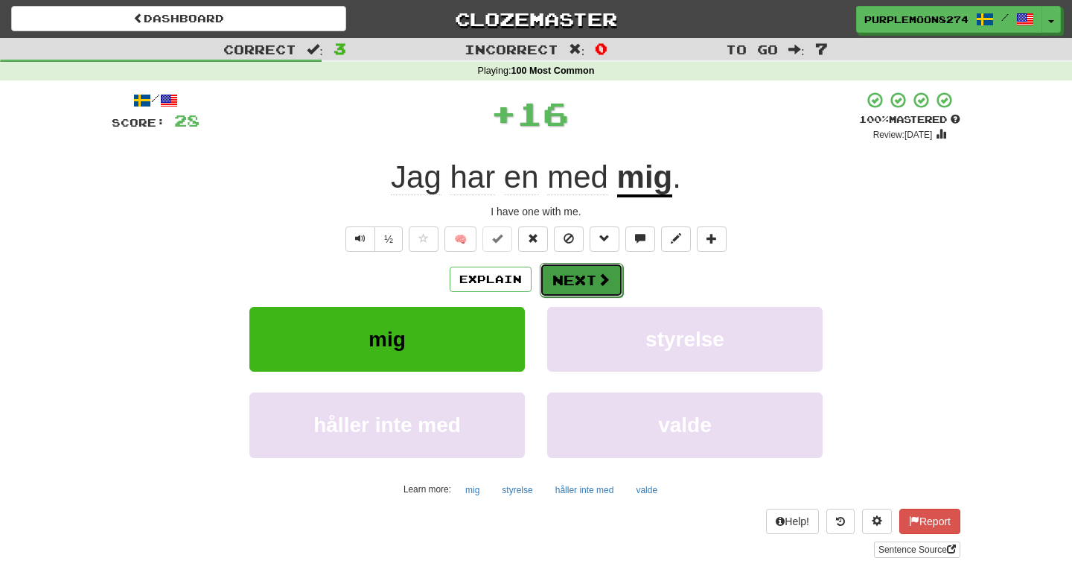
click at [576, 275] on button "Next" at bounding box center [581, 280] width 83 height 34
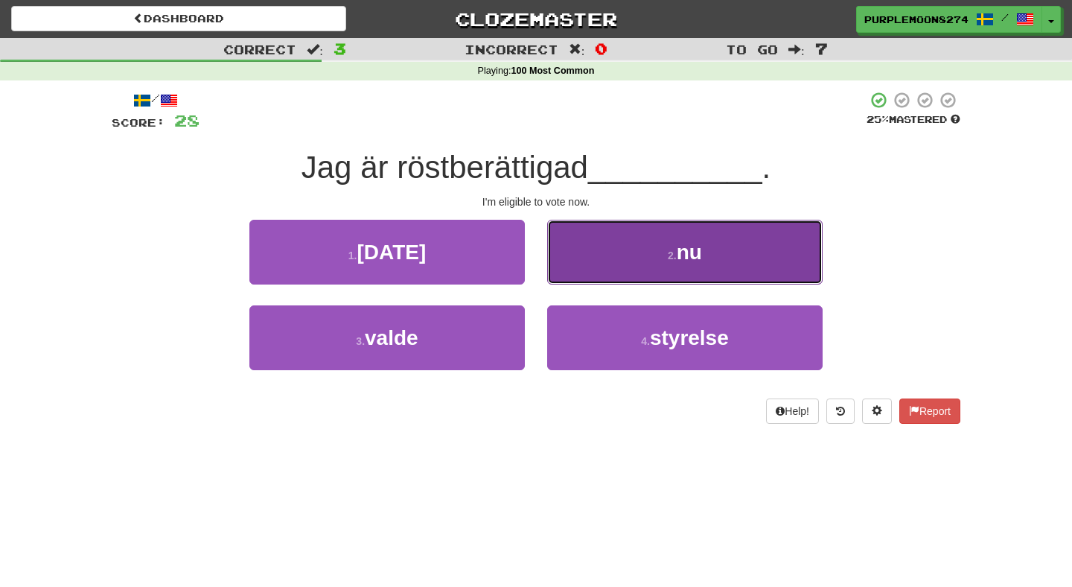
click at [599, 254] on button "2 . nu" at bounding box center [685, 252] width 276 height 65
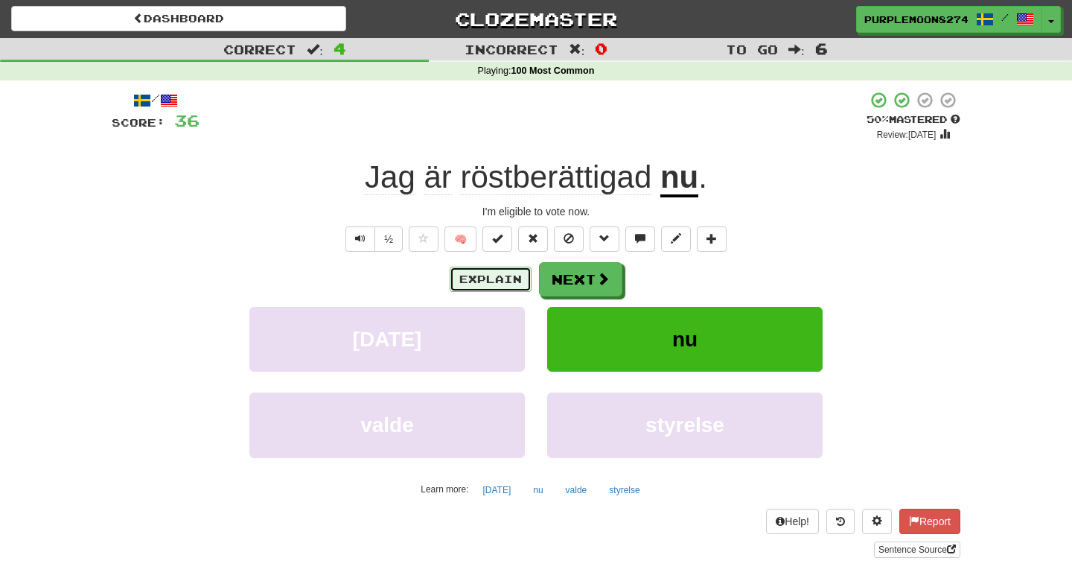
click at [473, 281] on button "Explain" at bounding box center [491, 279] width 82 height 25
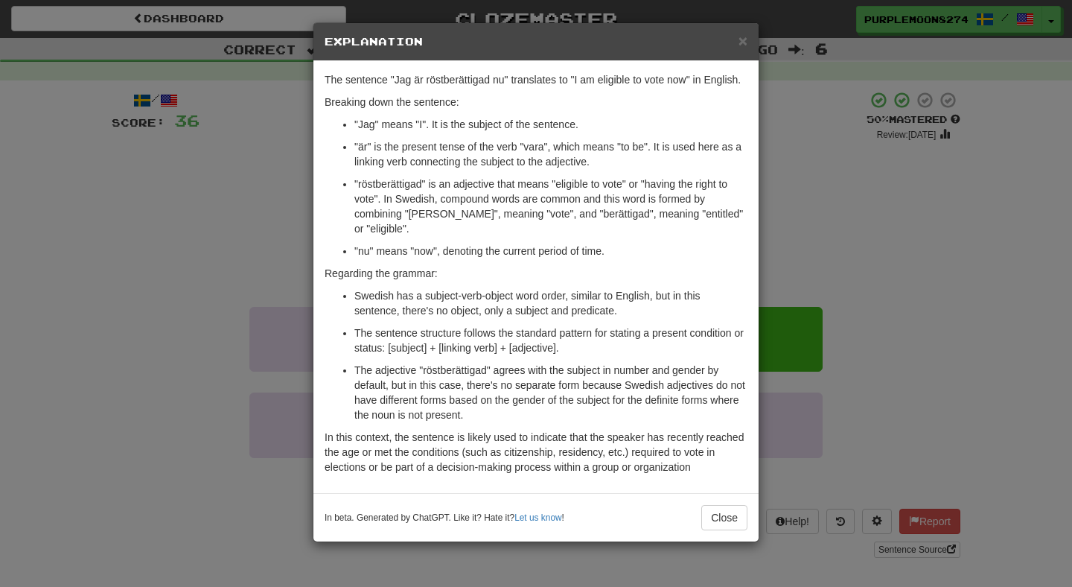
click at [808, 230] on div "× Explanation The sentence "Jag är röstberättigad nu" translates to "I am eligi…" at bounding box center [536, 293] width 1072 height 587
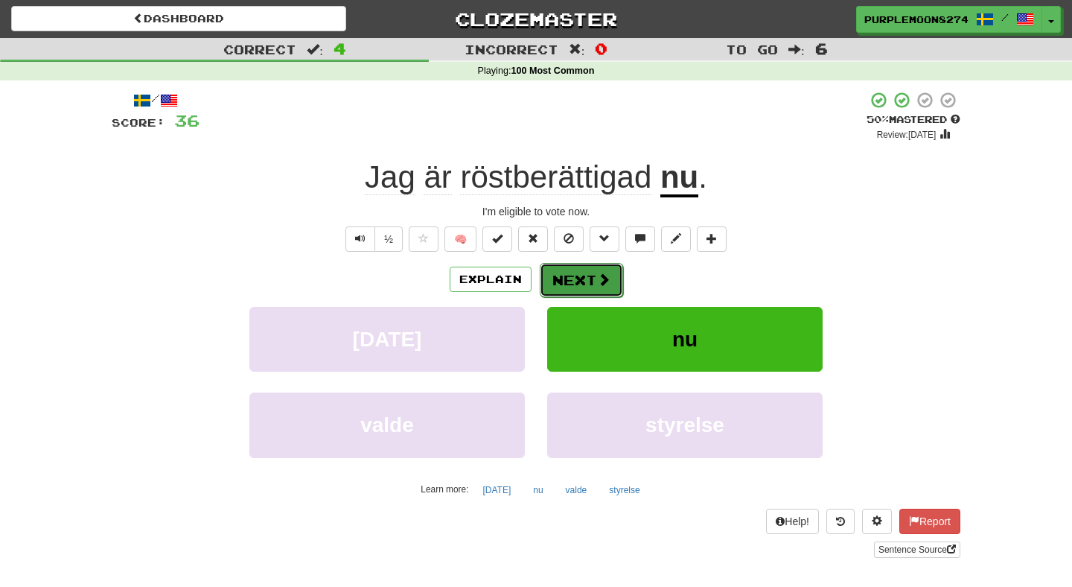
click at [562, 282] on button "Next" at bounding box center [581, 280] width 83 height 34
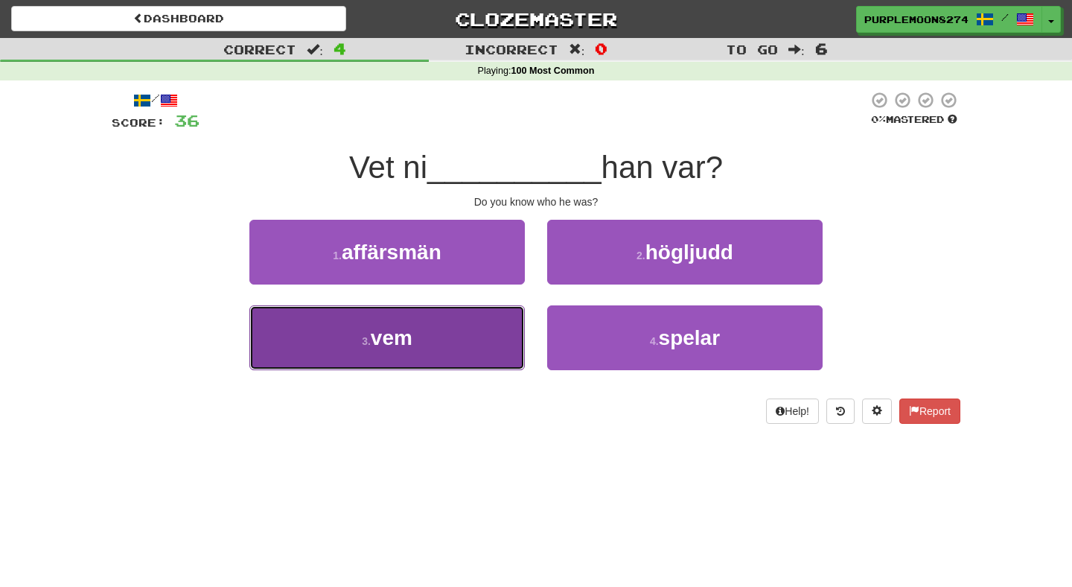
click at [505, 322] on button "3 . vem" at bounding box center [387, 337] width 276 height 65
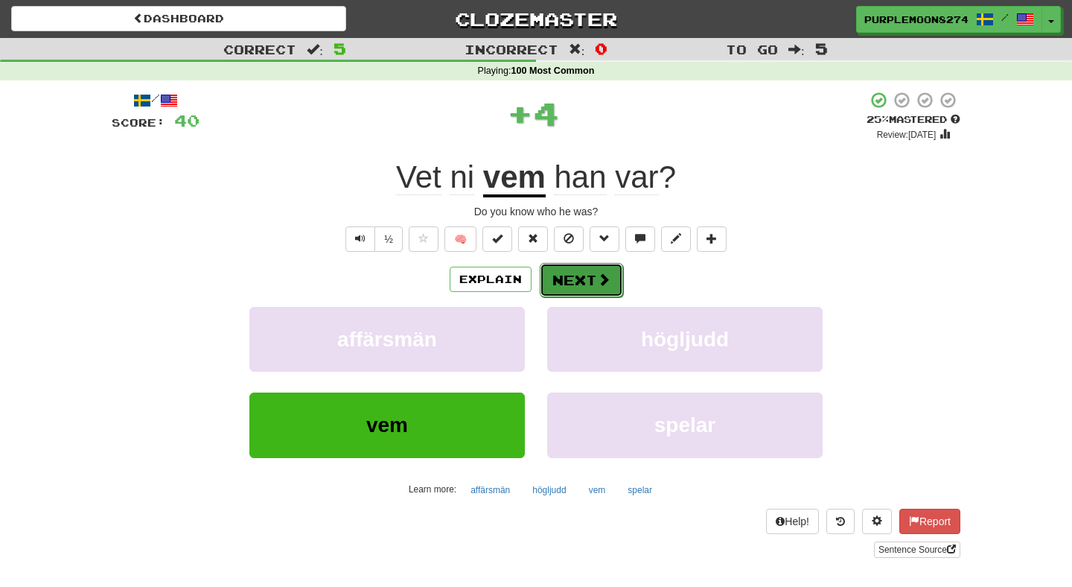
click at [582, 279] on button "Next" at bounding box center [581, 280] width 83 height 34
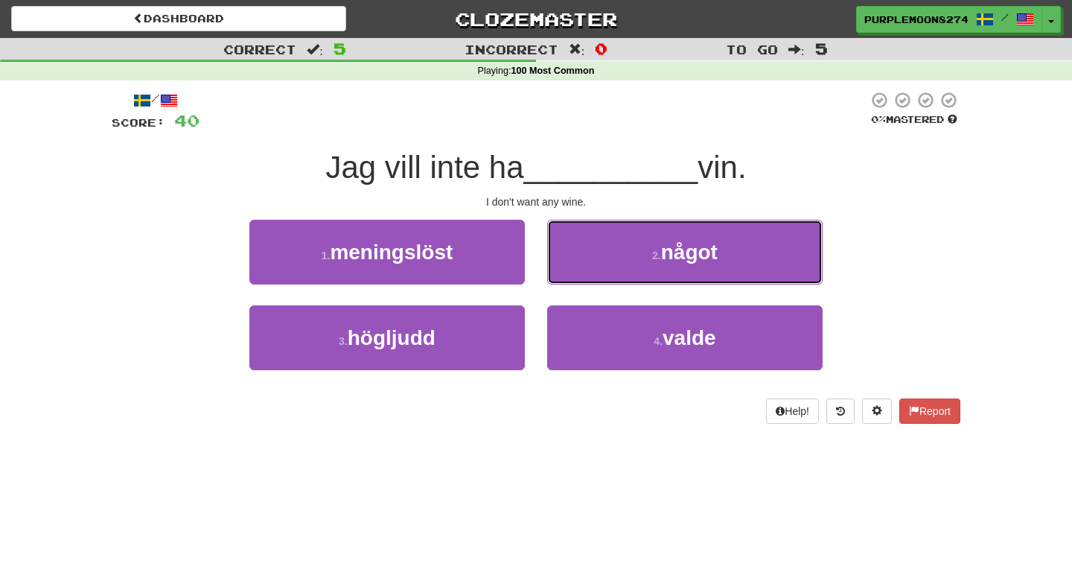
click at [582, 279] on button "2 . något" at bounding box center [685, 252] width 276 height 65
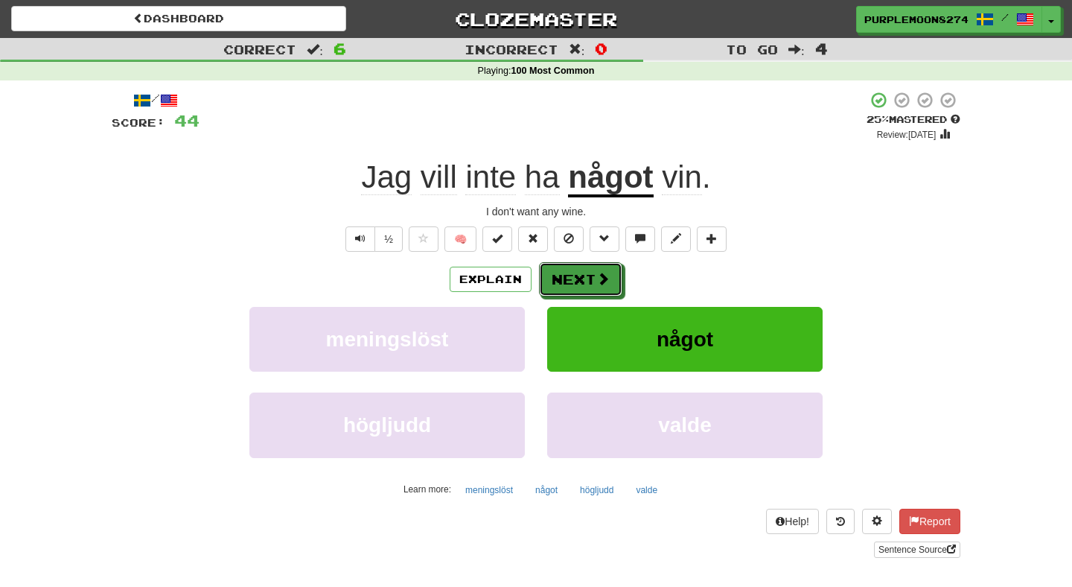
click at [582, 279] on button "Next" at bounding box center [580, 279] width 83 height 34
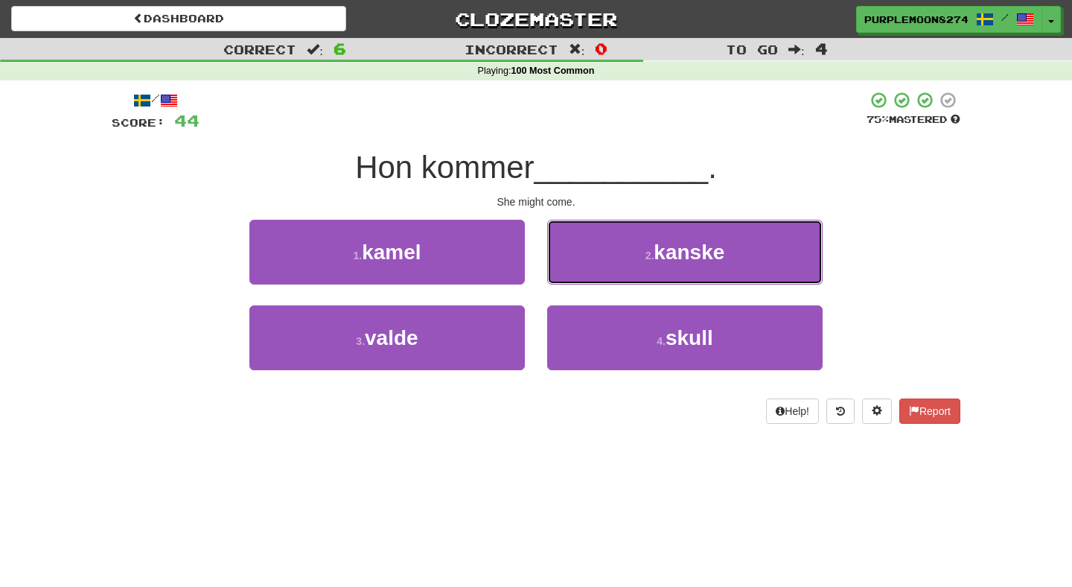
click at [582, 279] on button "2 . kanske" at bounding box center [685, 252] width 276 height 65
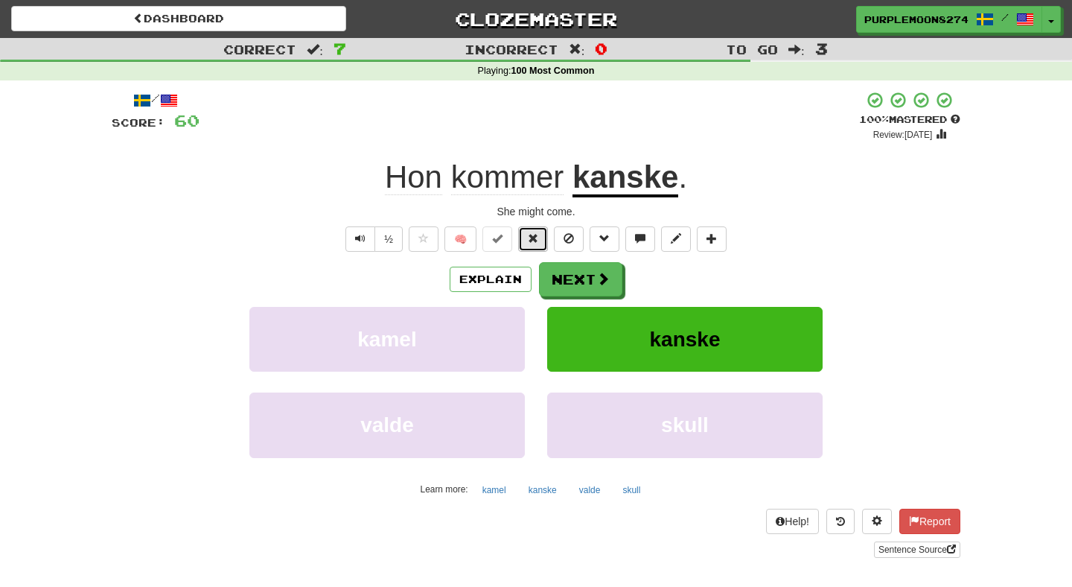
click at [539, 235] on button at bounding box center [533, 238] width 30 height 25
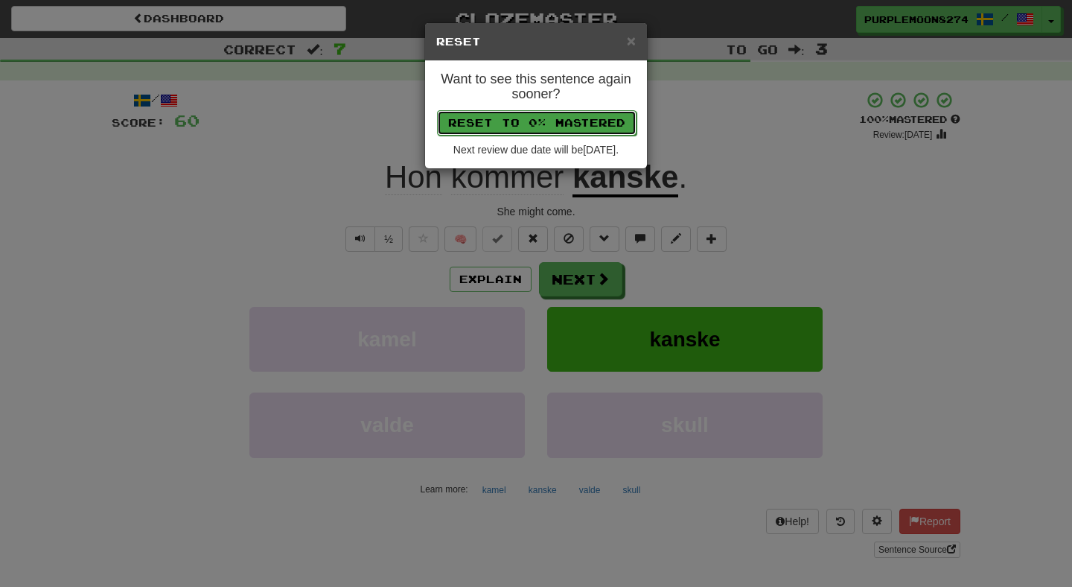
click at [542, 130] on button "Reset to 0% Mastered" at bounding box center [537, 122] width 200 height 25
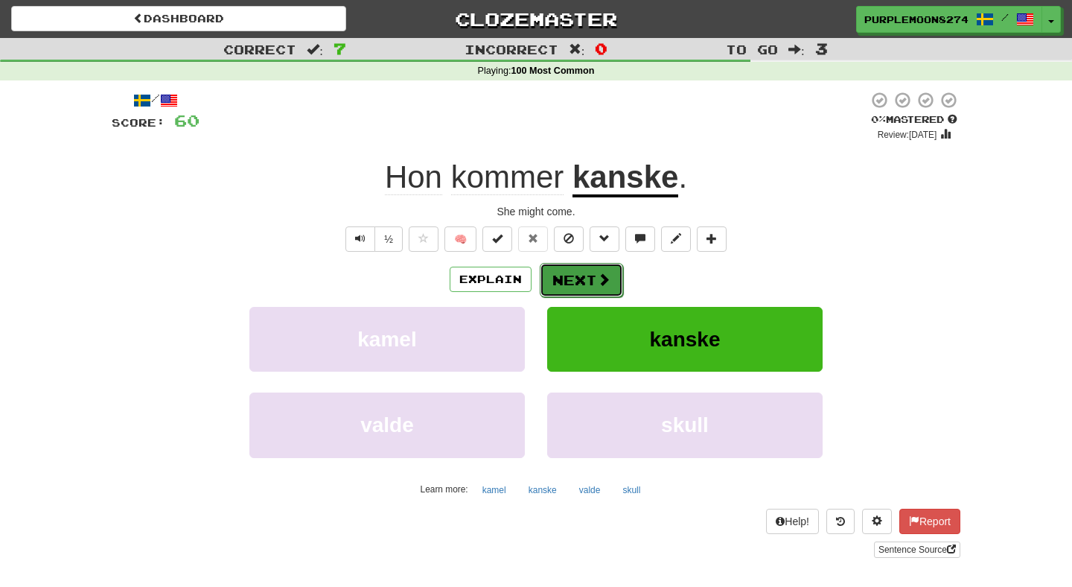
click at [564, 281] on button "Next" at bounding box center [581, 280] width 83 height 34
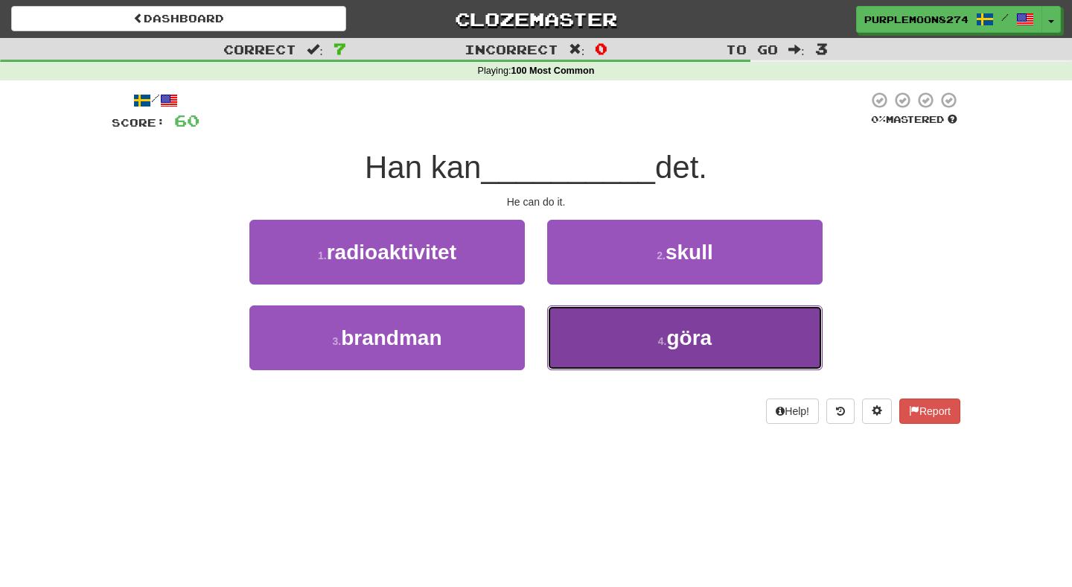
click at [579, 336] on button "4 . göra" at bounding box center [685, 337] width 276 height 65
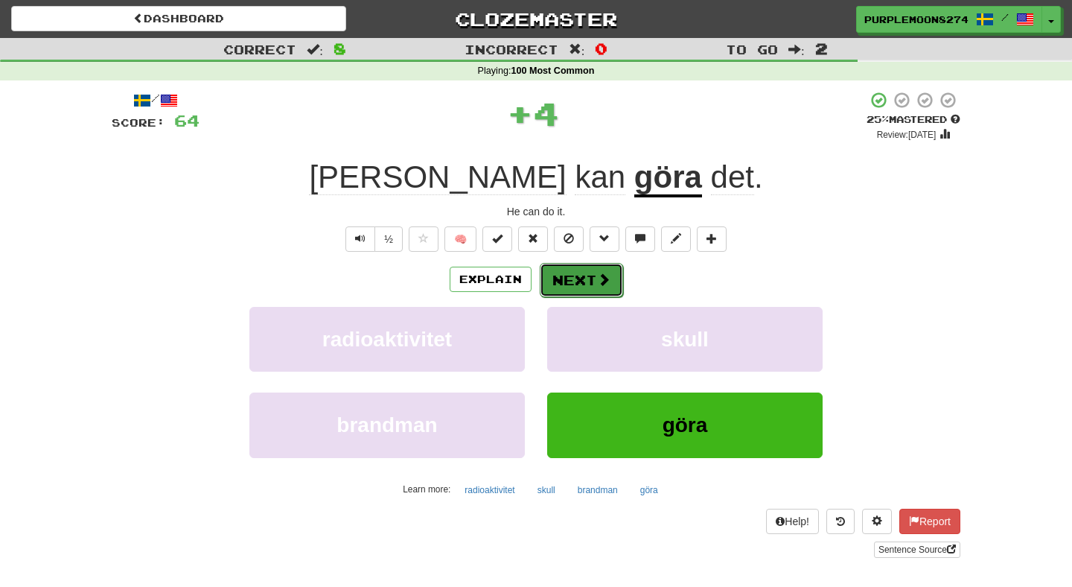
click at [570, 286] on button "Next" at bounding box center [581, 280] width 83 height 34
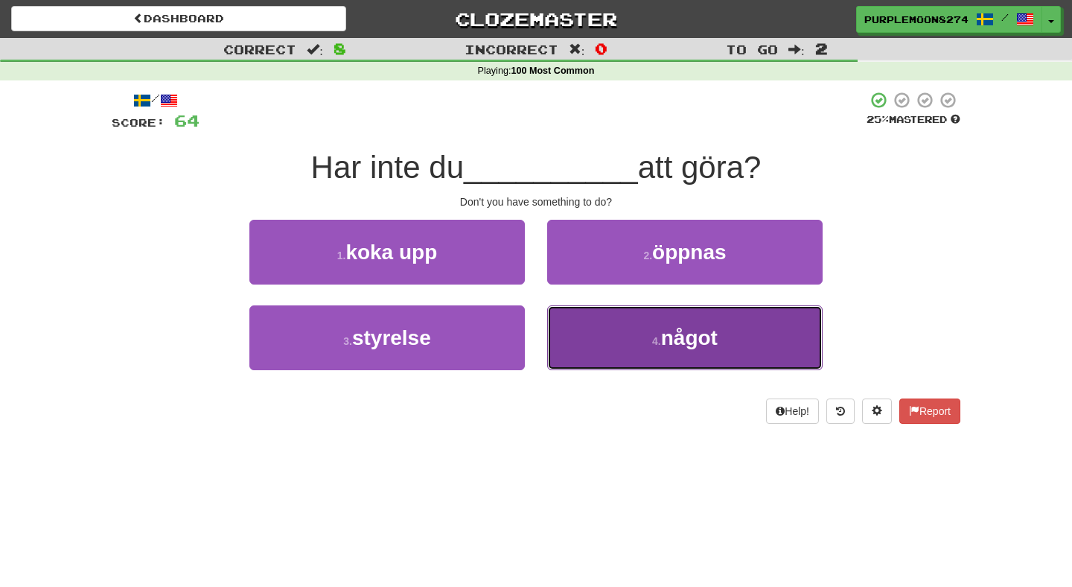
click at [576, 326] on button "4 . något" at bounding box center [685, 337] width 276 height 65
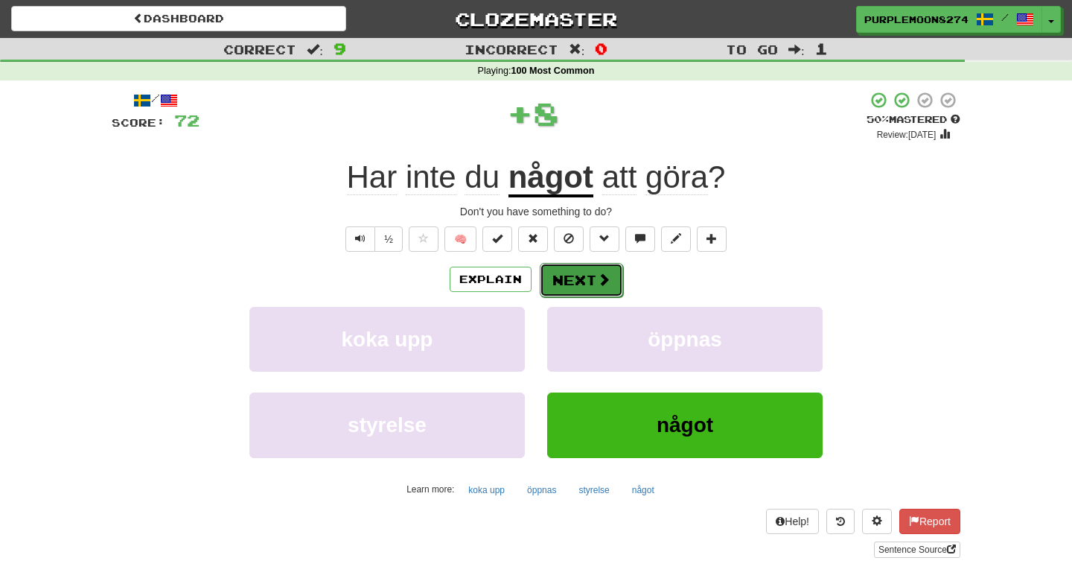
click at [573, 276] on button "Next" at bounding box center [581, 280] width 83 height 34
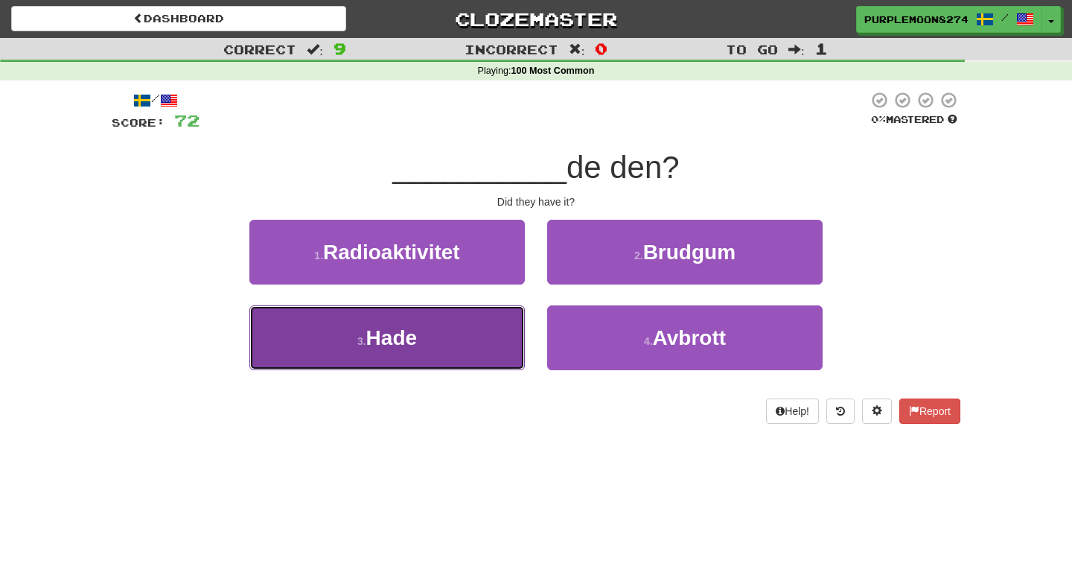
click at [509, 323] on button "3 . Hade" at bounding box center [387, 337] width 276 height 65
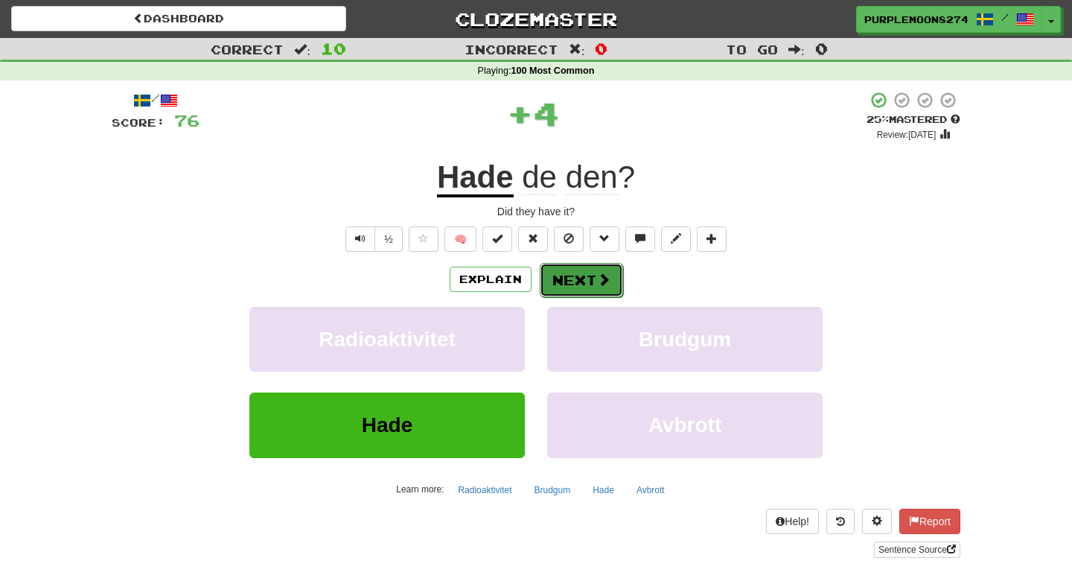
click at [580, 288] on button "Next" at bounding box center [581, 280] width 83 height 34
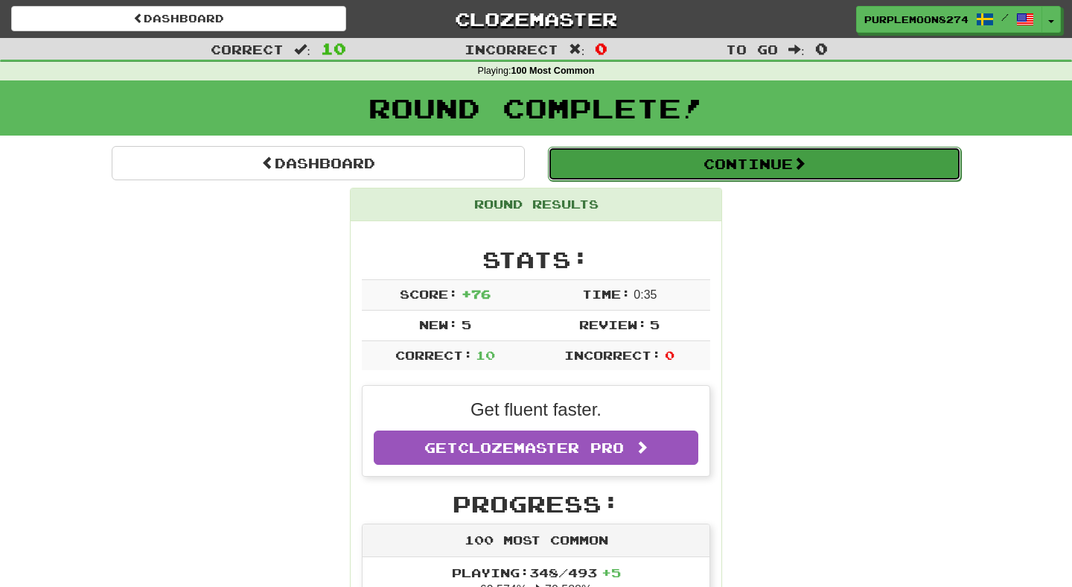
click at [604, 175] on button "Continue" at bounding box center [754, 164] width 413 height 34
